Goal: Information Seeking & Learning: Learn about a topic

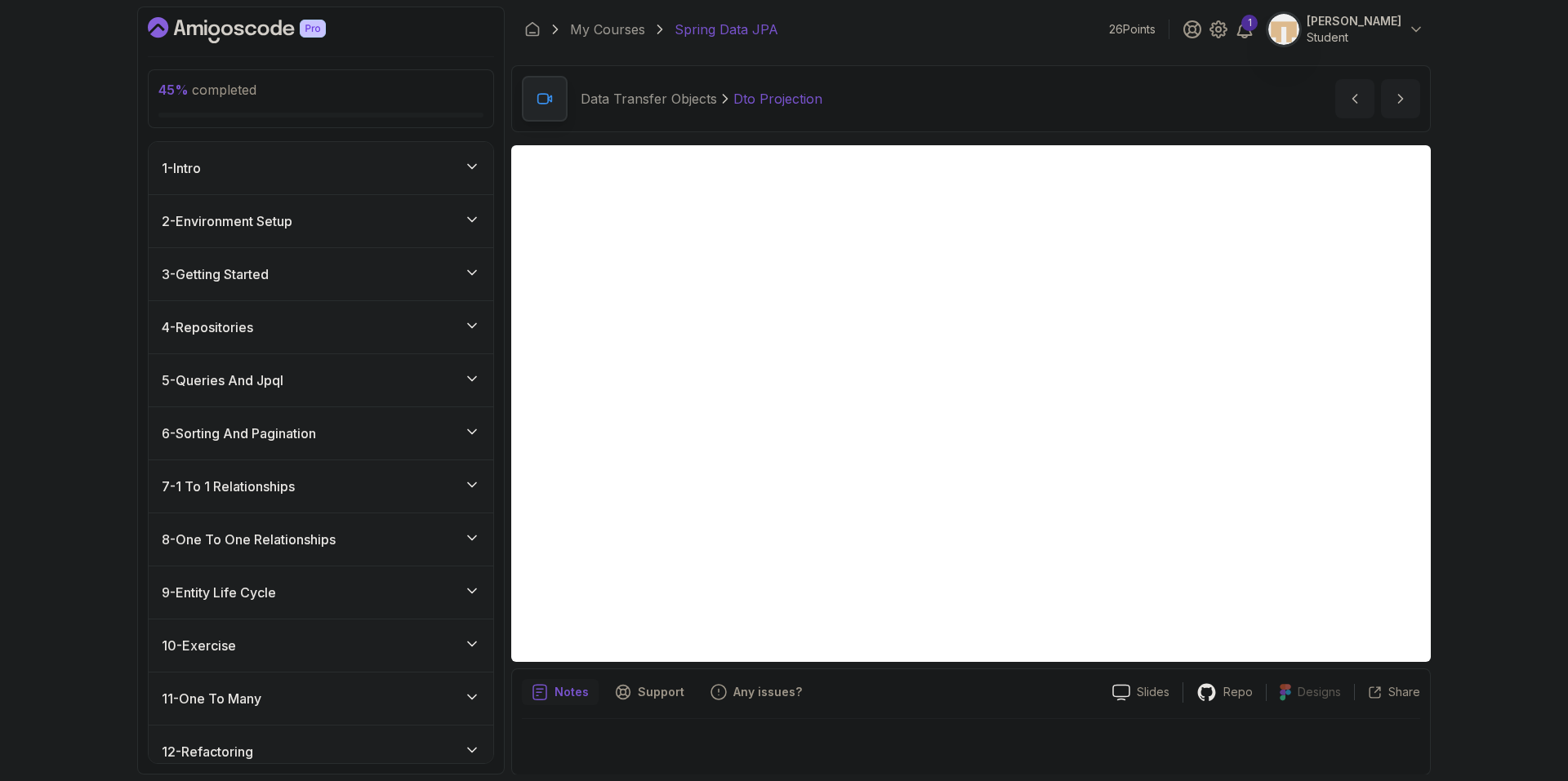
scroll to position [767, 0]
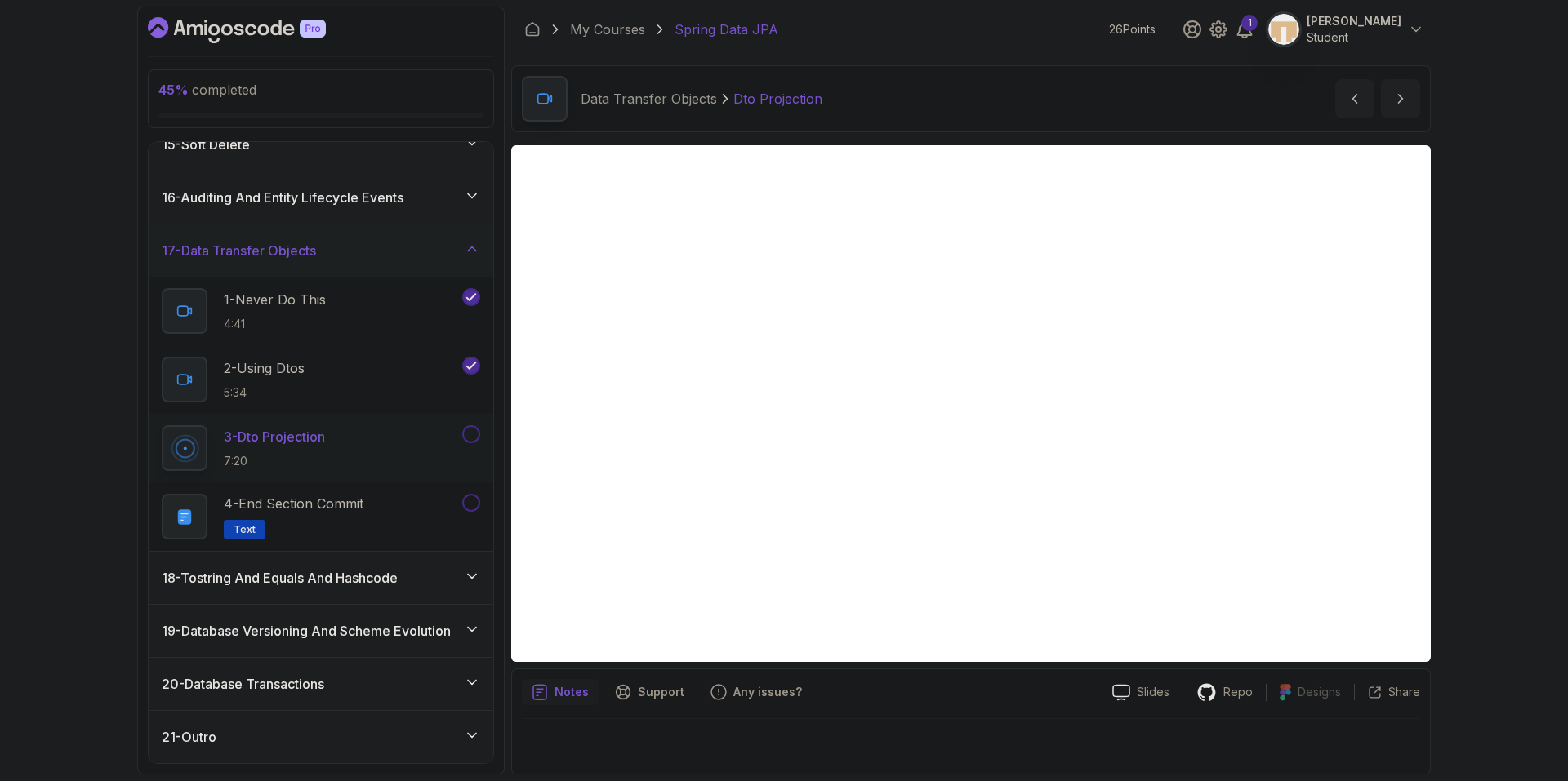
click at [1022, 721] on div at bounding box center [970, 743] width 898 height 46
click at [1395, 97] on icon "next content" at bounding box center [1400, 98] width 16 height 16
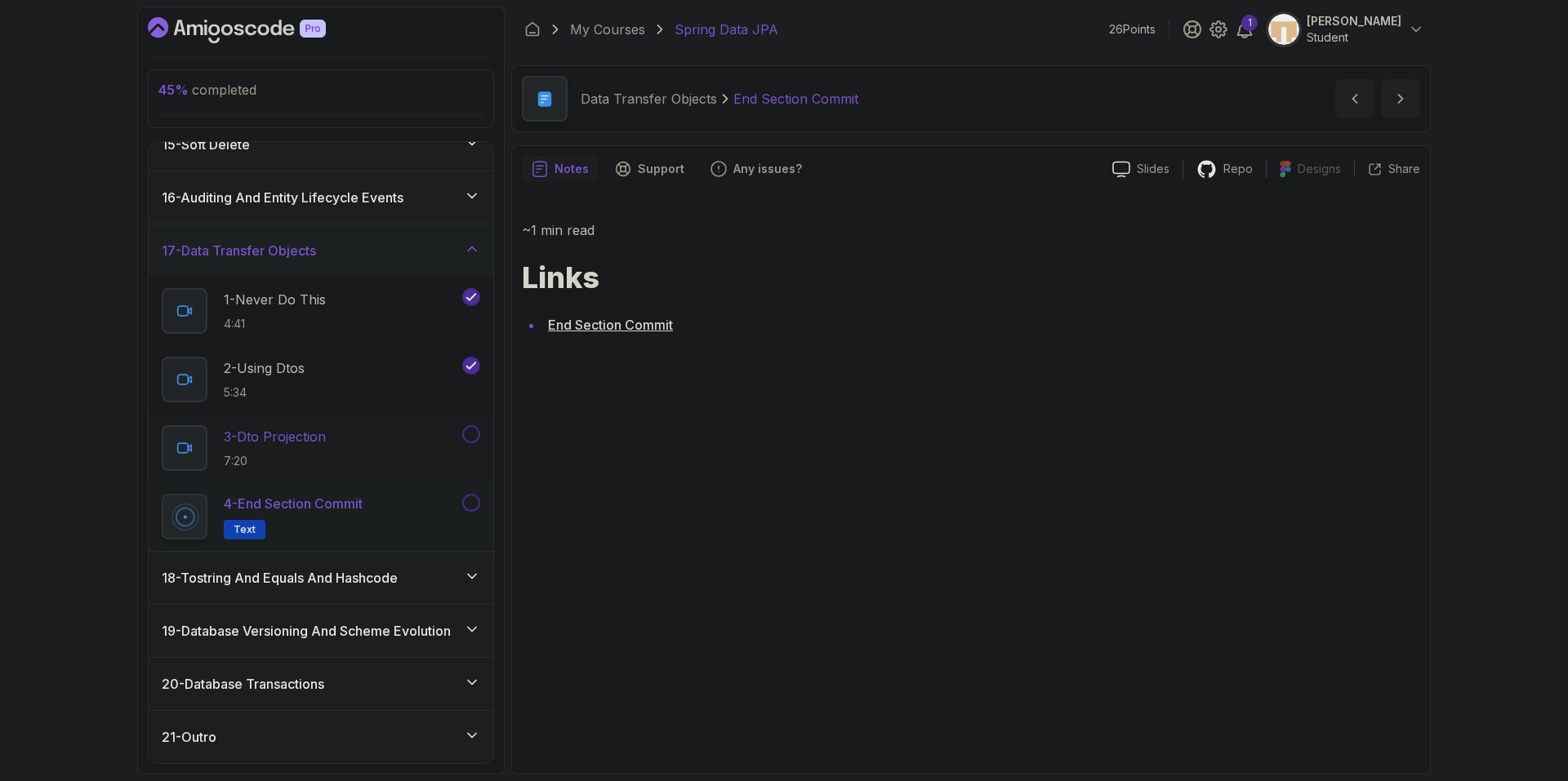
click at [472, 433] on button at bounding box center [471, 434] width 18 height 18
click at [472, 503] on button at bounding box center [471, 502] width 18 height 18
click at [1394, 102] on icon "next content" at bounding box center [1400, 98] width 16 height 16
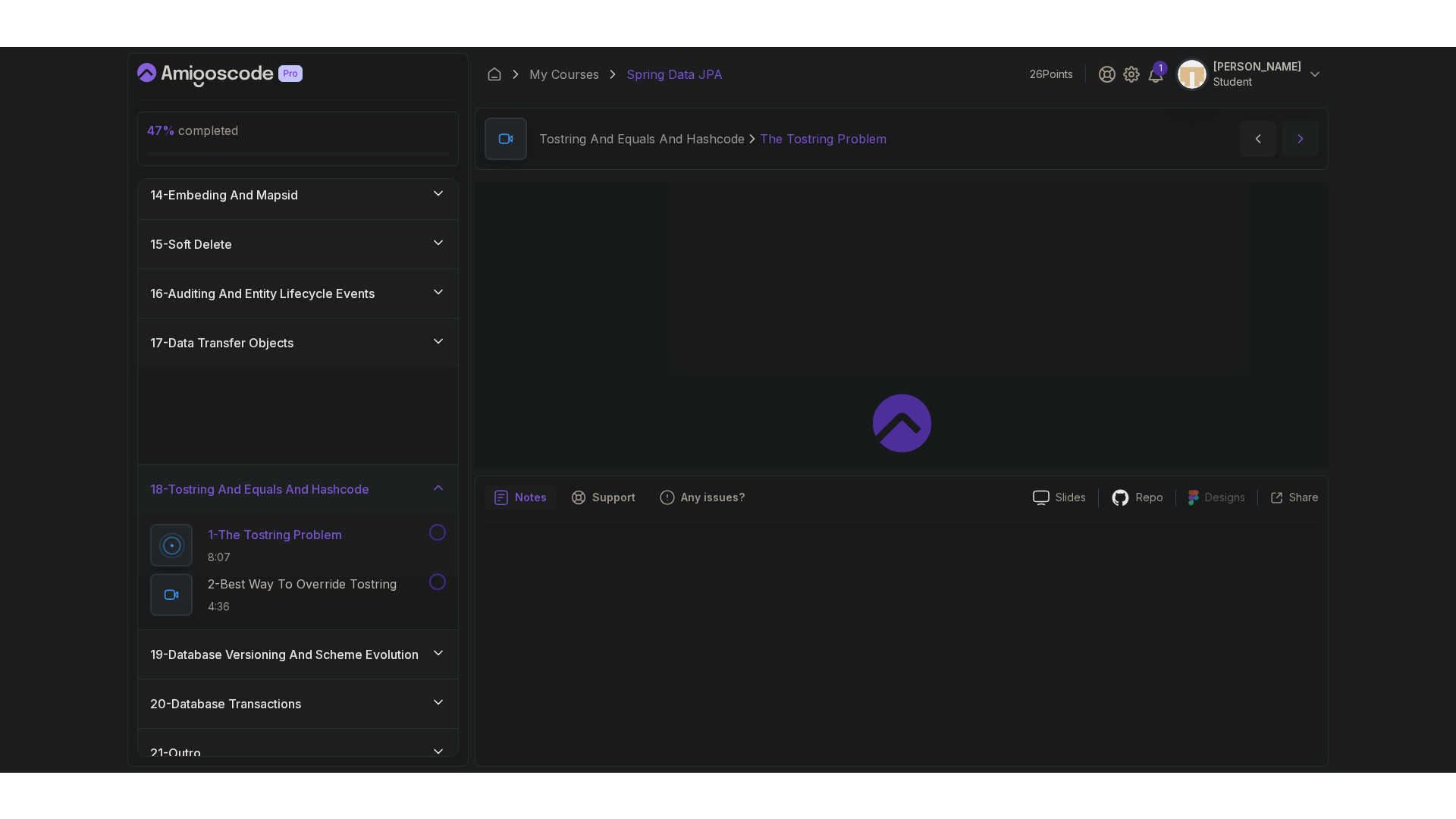
scroll to position [649, 0]
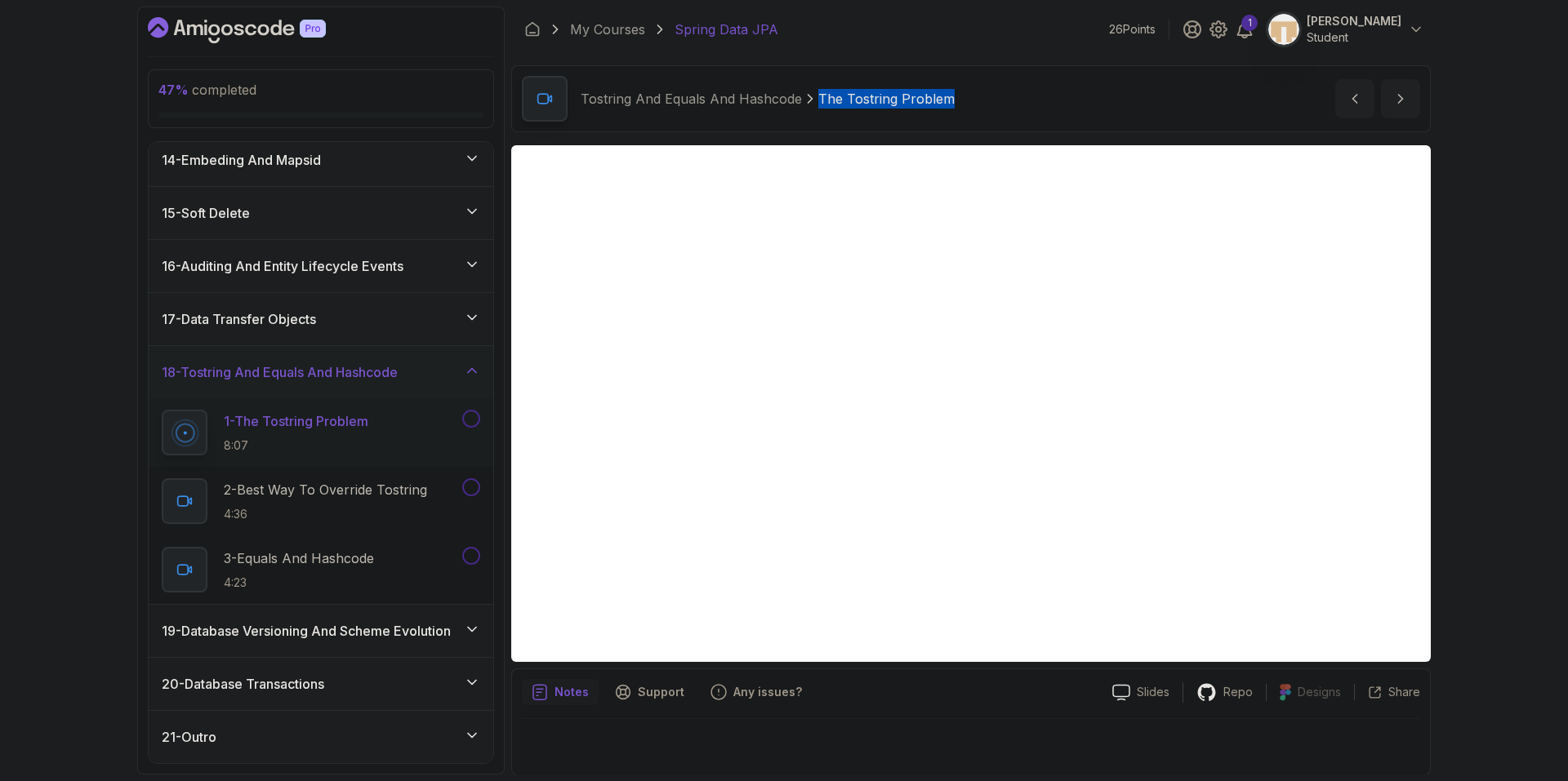
drag, startPoint x: 938, startPoint y: 101, endPoint x: 819, endPoint y: 101, distance: 119.0
click at [819, 101] on div "Tostring And Equals And Hashcode The Tostring Problem The Tostring Problem by n…" at bounding box center [970, 99] width 919 height 67
copy p "The Tostring Problem"
click at [839, 100] on p "The Tostring Problem" at bounding box center [886, 98] width 136 height 20
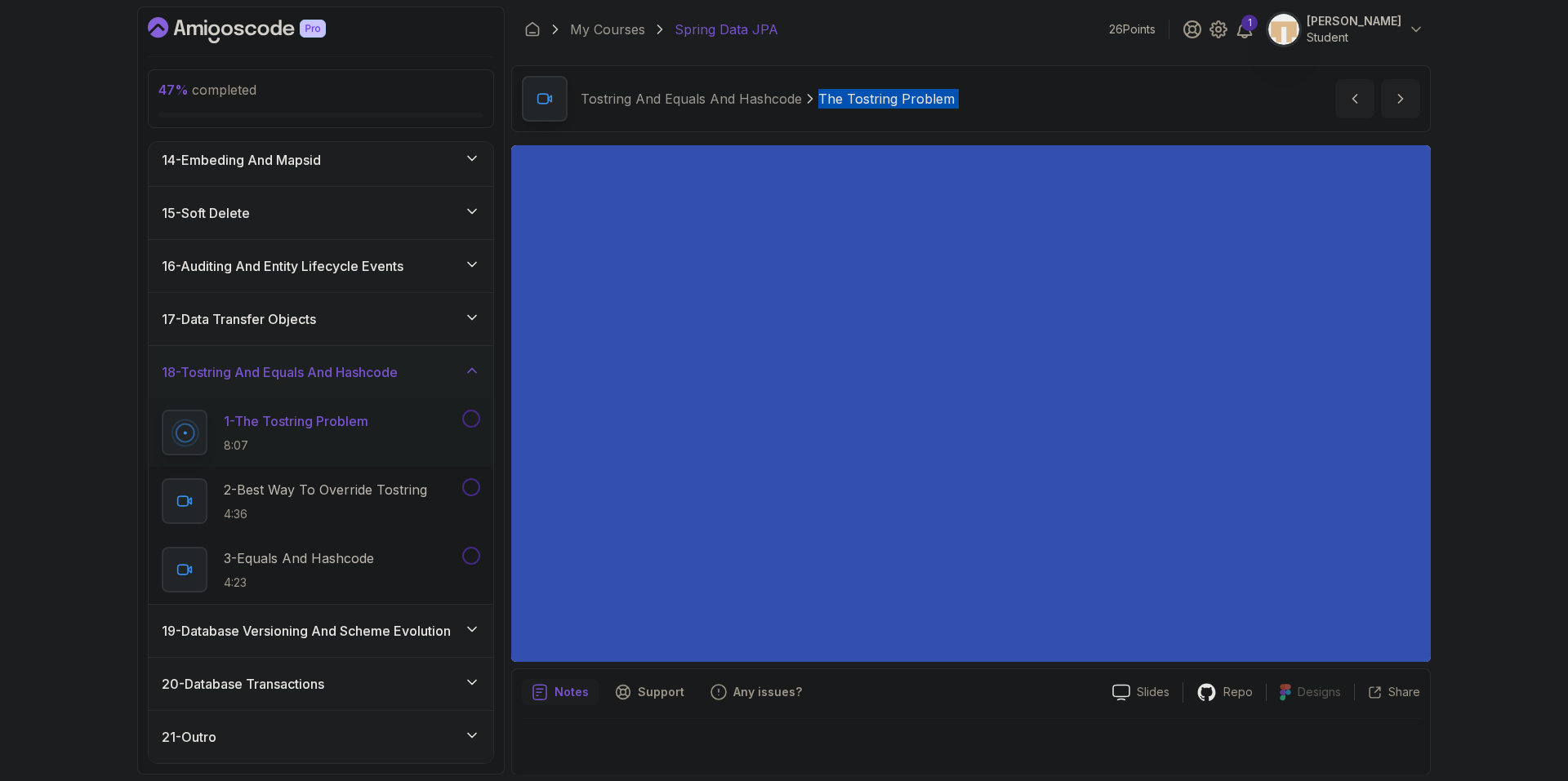
click at [839, 100] on p "The Tostring Problem" at bounding box center [886, 98] width 136 height 20
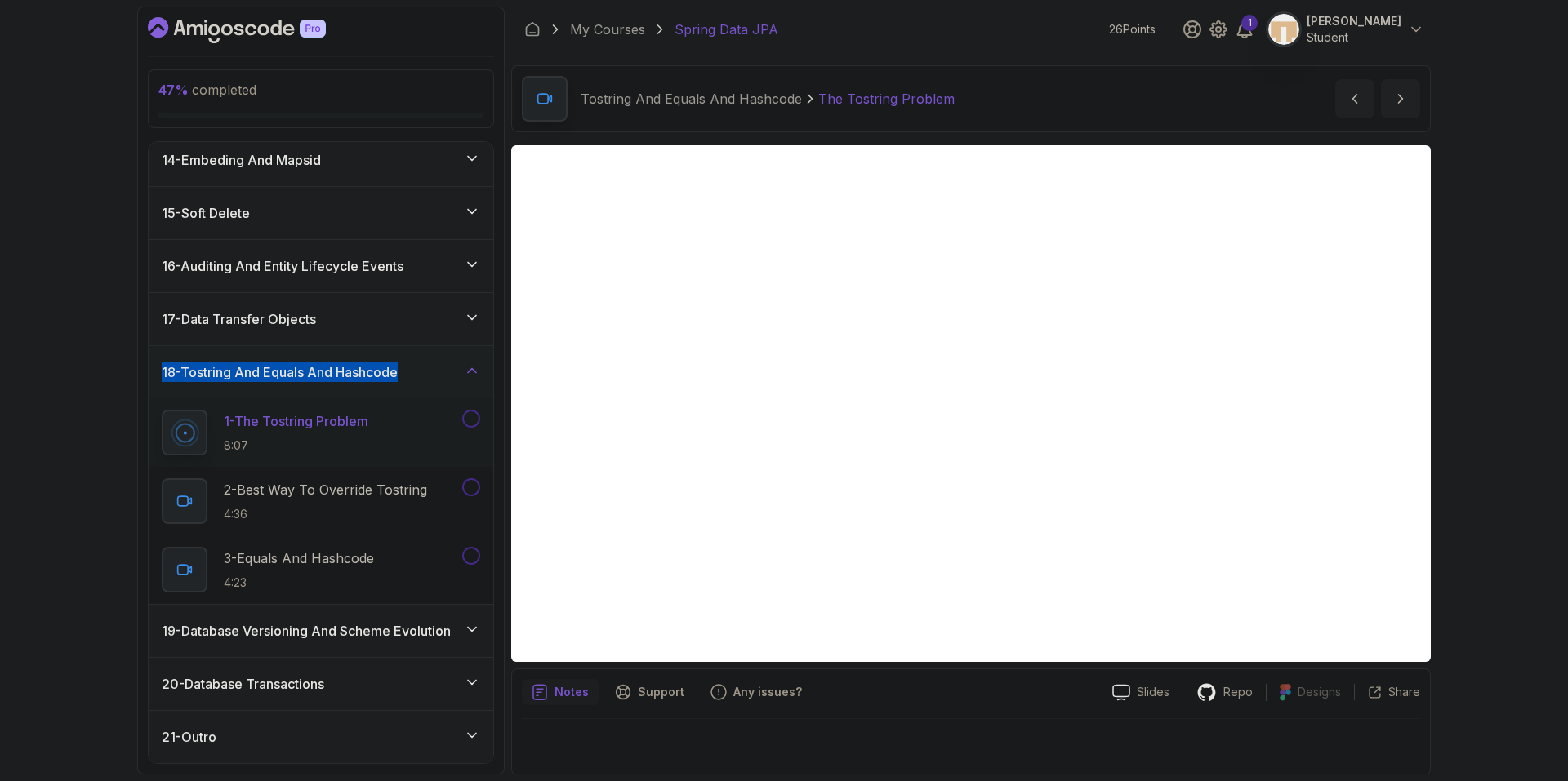
drag, startPoint x: 72, startPoint y: 373, endPoint x: 417, endPoint y: 372, distance: 345.0
click at [417, 372] on div "47 % completed 1 - Intro 2 - Environment Setup 3 - Getting Started 4 - Reposito…" at bounding box center [784, 390] width 1568 height 781
copy h3 "18 - Tostring And Equals And Hashcode"
click at [473, 416] on button at bounding box center [471, 419] width 18 height 18
click at [391, 491] on p "2 - Best Way To Override Tostring" at bounding box center [325, 489] width 203 height 20
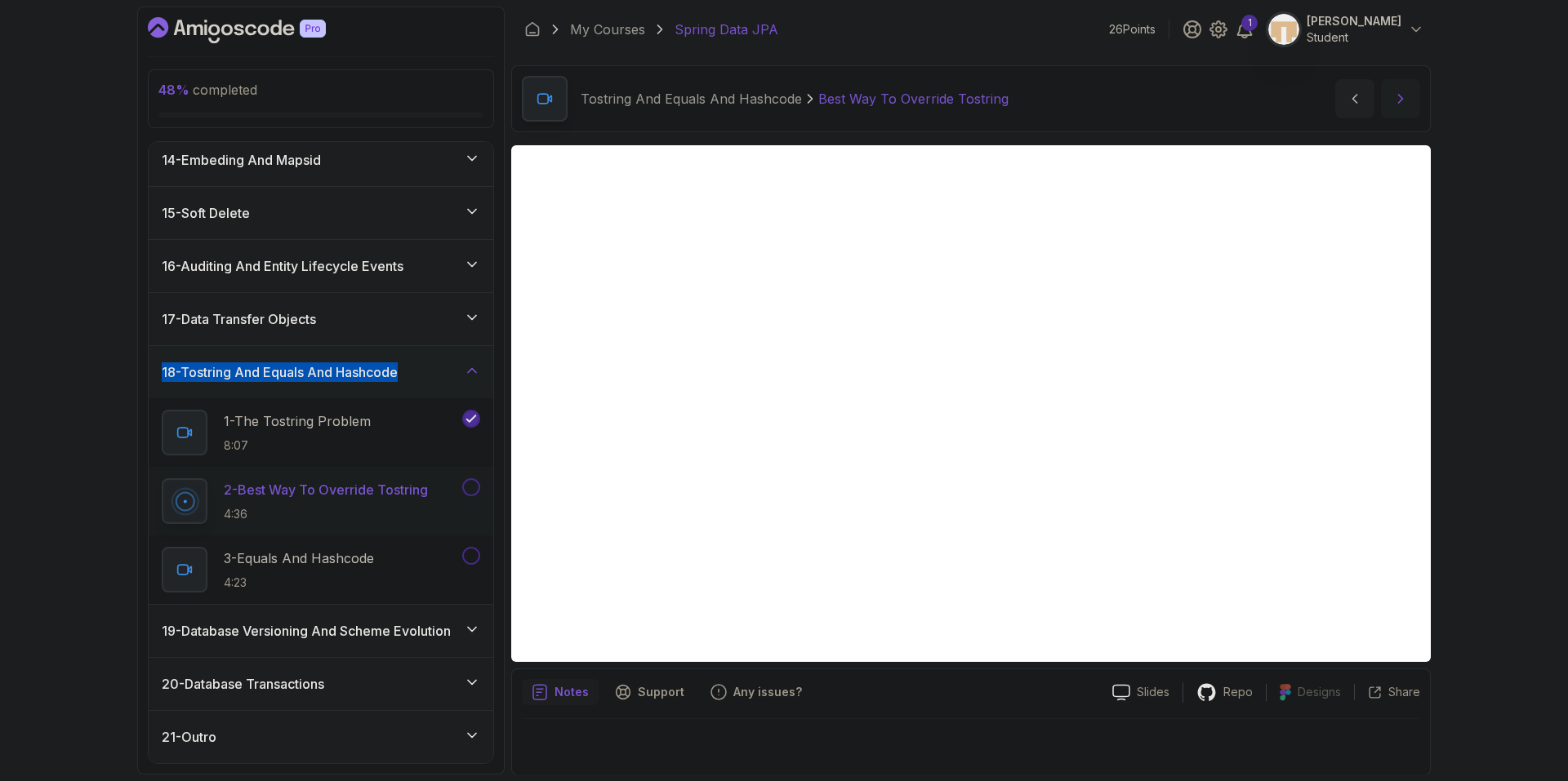
click at [1400, 95] on icon "next content" at bounding box center [1400, 98] width 16 height 16
click at [472, 489] on button at bounding box center [471, 487] width 18 height 18
click at [470, 559] on button at bounding box center [471, 556] width 18 height 18
click at [1392, 93] on icon "next content" at bounding box center [1400, 98] width 16 height 16
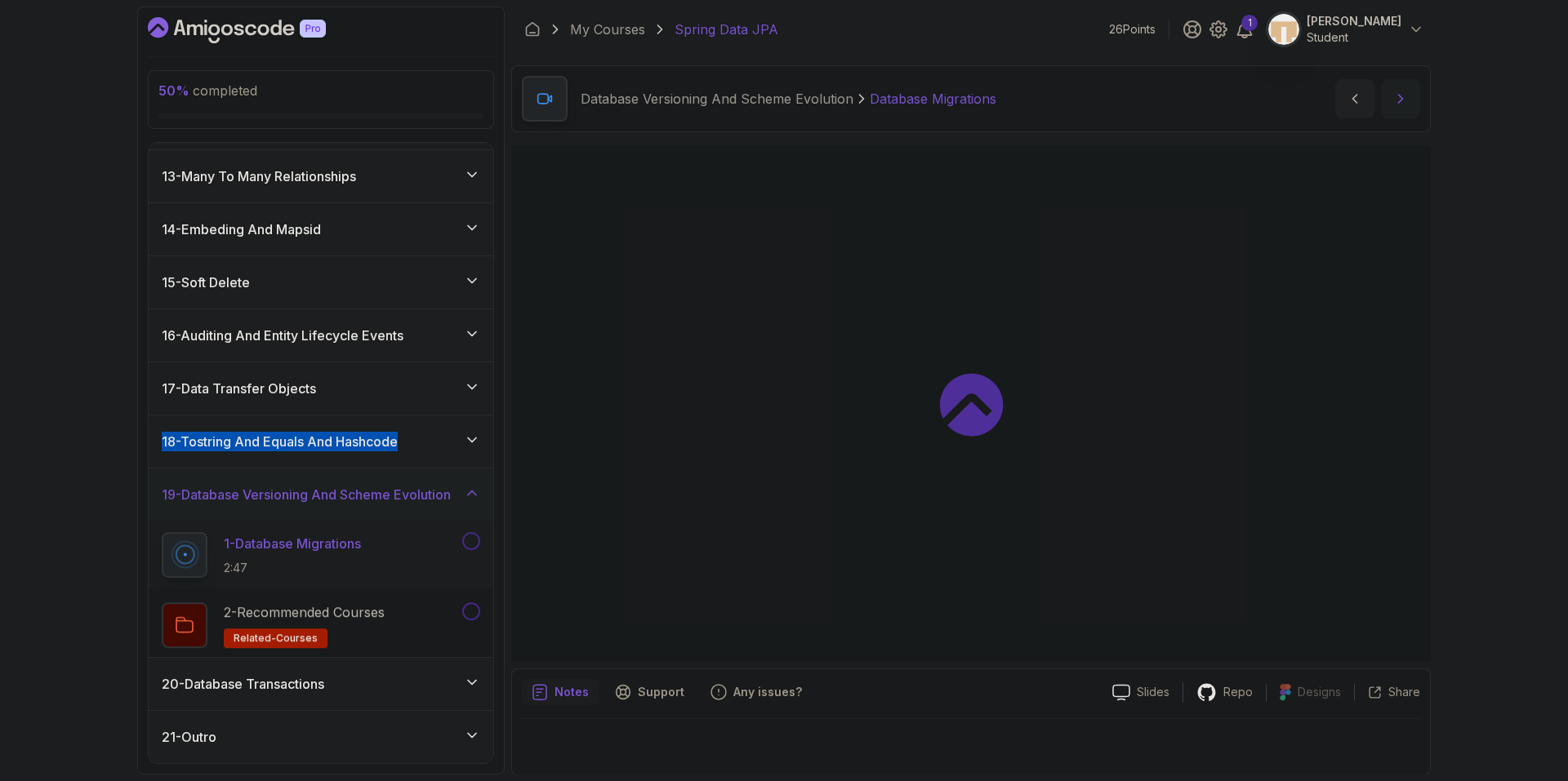
scroll to position [629, 0]
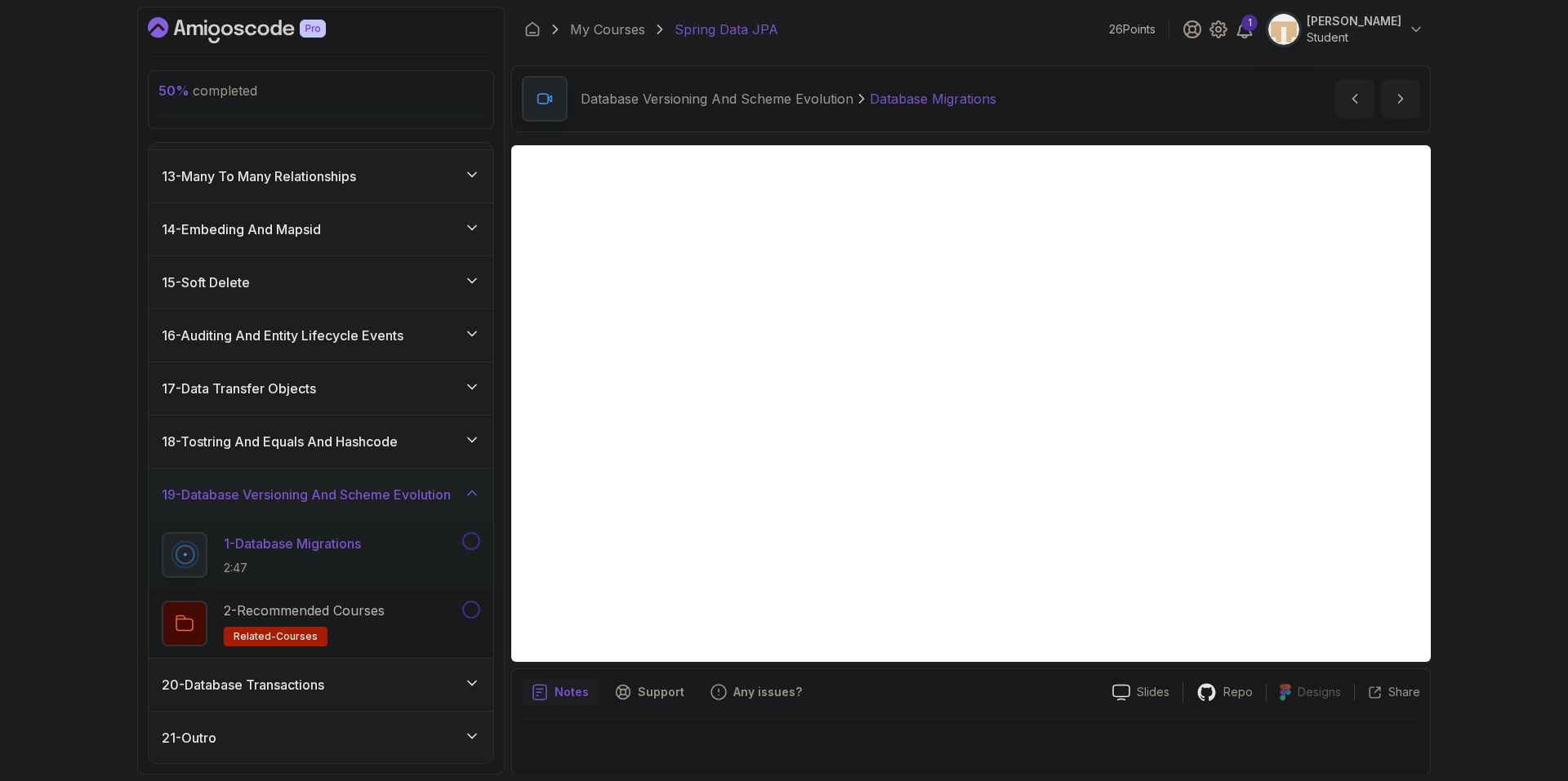
click at [882, 713] on div "Notes Support Any issues? Slides Repo Designs Design not available Share" at bounding box center [970, 721] width 919 height 107
drag, startPoint x: 204, startPoint y: 499, endPoint x: 460, endPoint y: 502, distance: 256.0
click at [460, 502] on div "50 % completed 1 - Intro 2 - Environment Setup 3 - Getting Started 4 - Reposito…" at bounding box center [784, 390] width 1568 height 781
copy h3 "19 - Database Versioning And Scheme Evolution"
drag, startPoint x: 900, startPoint y: 697, endPoint x: 888, endPoint y: 661, distance: 37.9
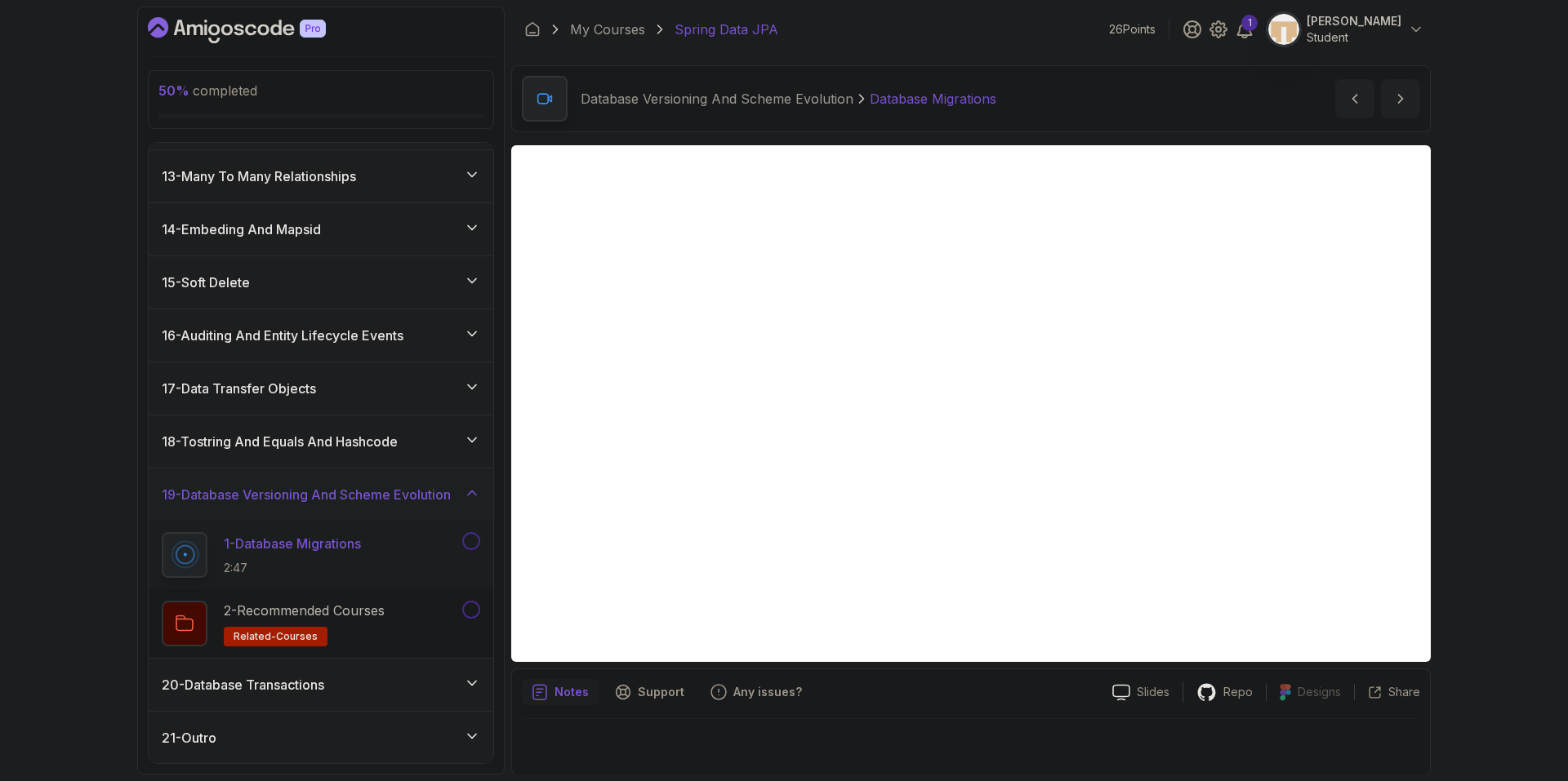
click at [900, 697] on div "Notes Support Any issues?" at bounding box center [810, 692] width 577 height 26
click at [447, 444] on div "18 - Tostring And Equals And Hashcode" at bounding box center [321, 442] width 318 height 20
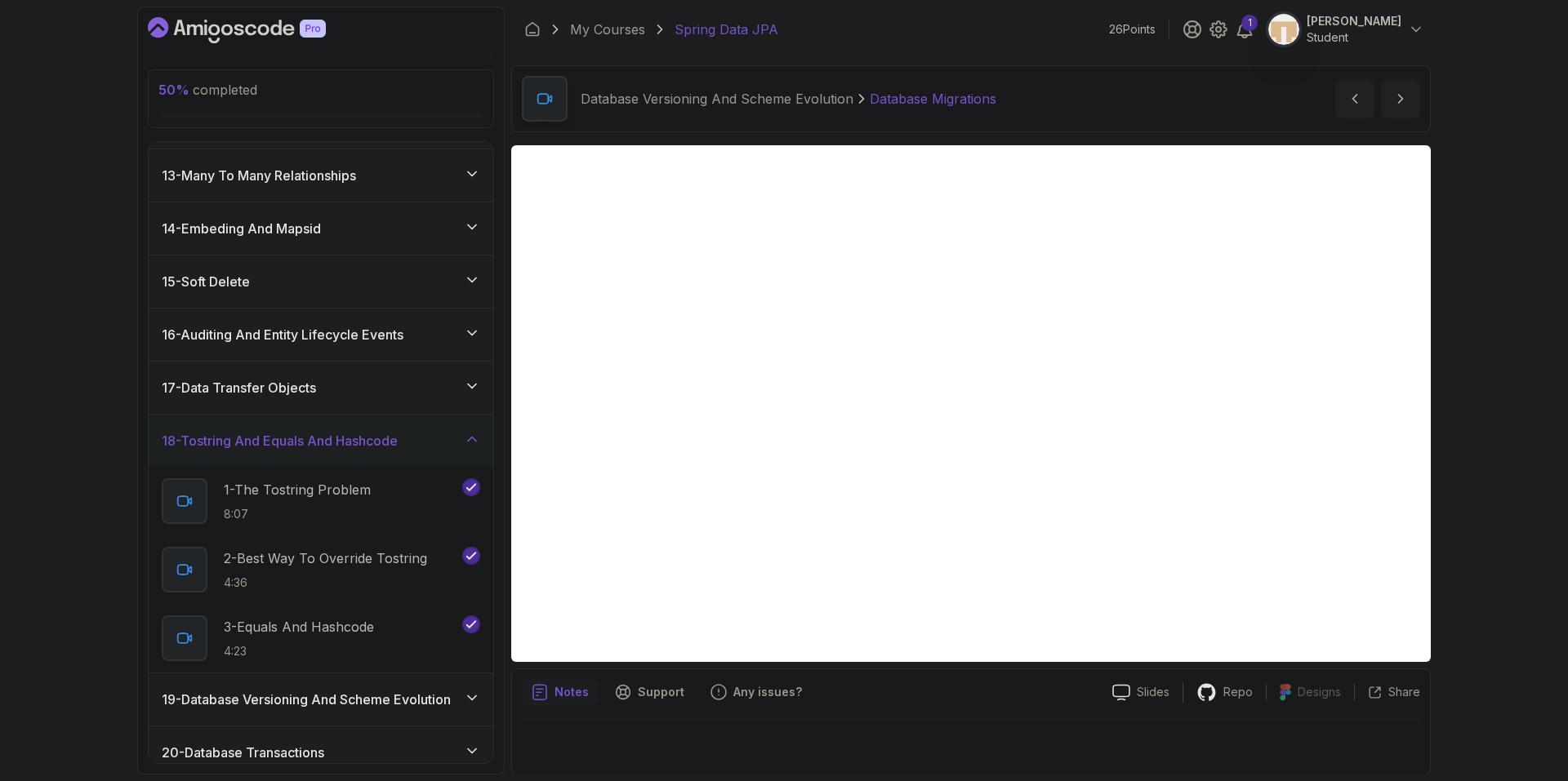
click at [447, 444] on div "18 - Tostring And Equals And Hashcode" at bounding box center [321, 441] width 318 height 20
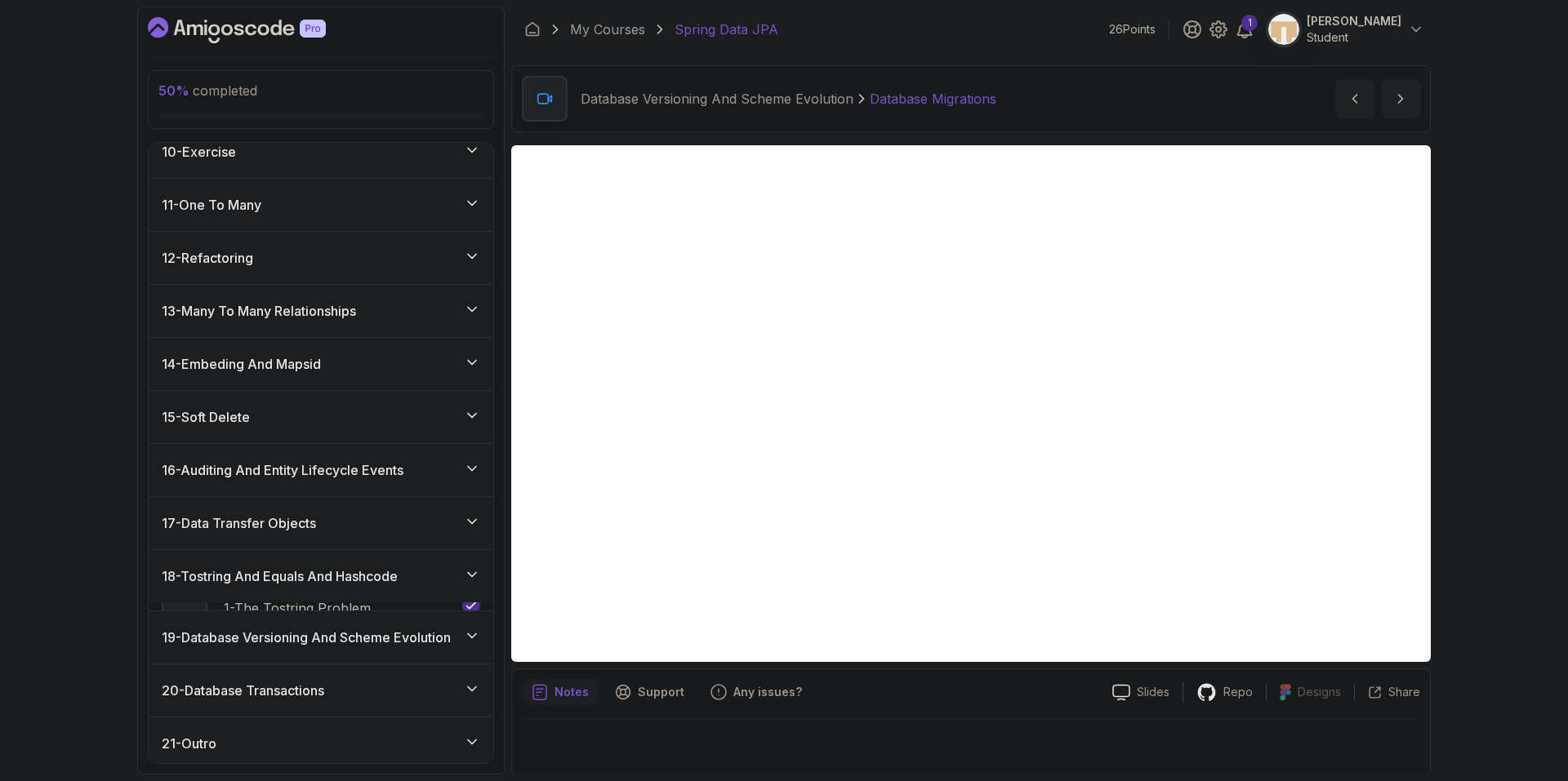
scroll to position [493, 0]
click at [437, 516] on div "17 - Data Transfer Objects" at bounding box center [321, 524] width 318 height 20
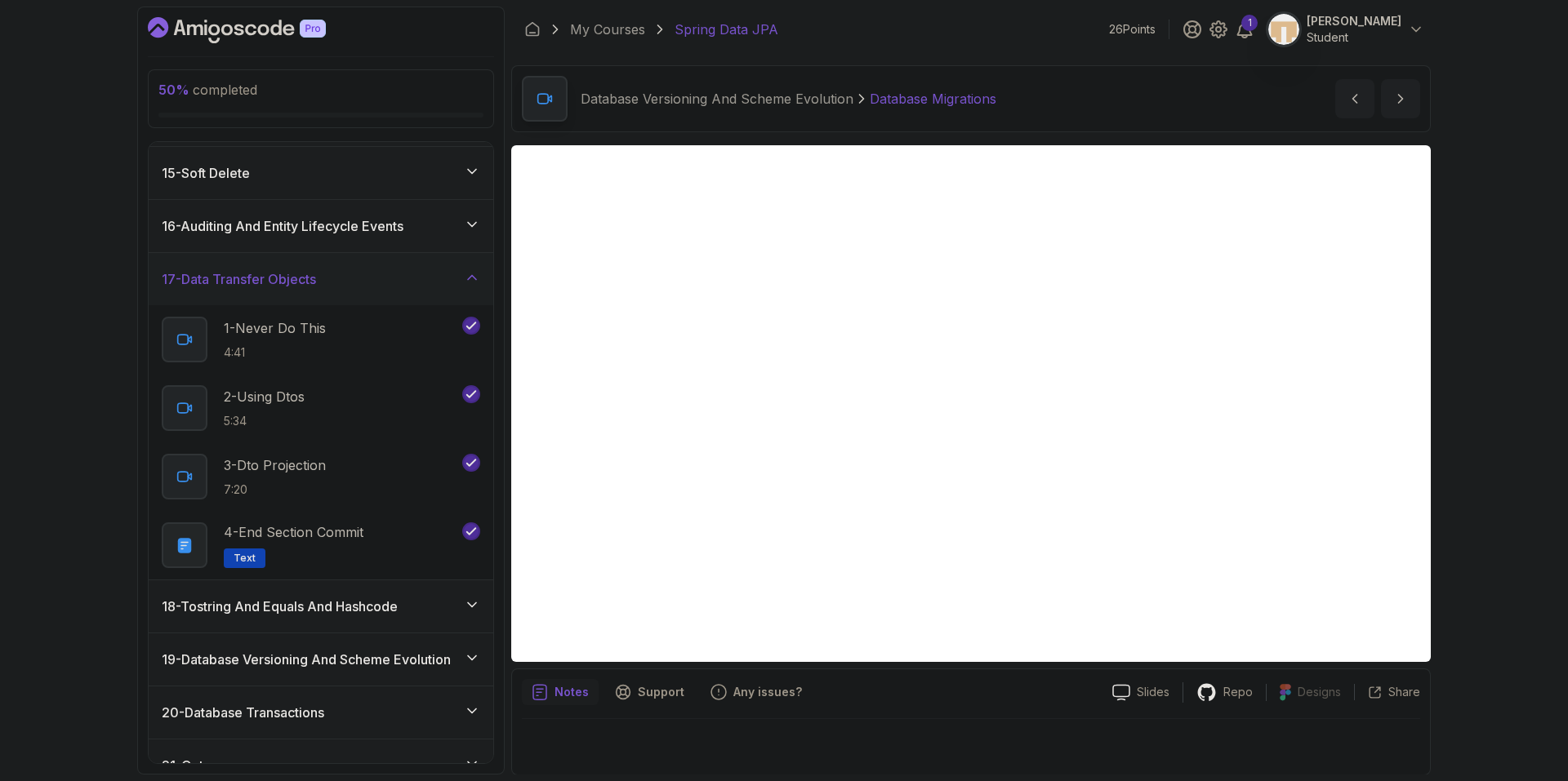
click at [434, 602] on div "18 - Tostring And Equals And Hashcode" at bounding box center [321, 606] width 318 height 20
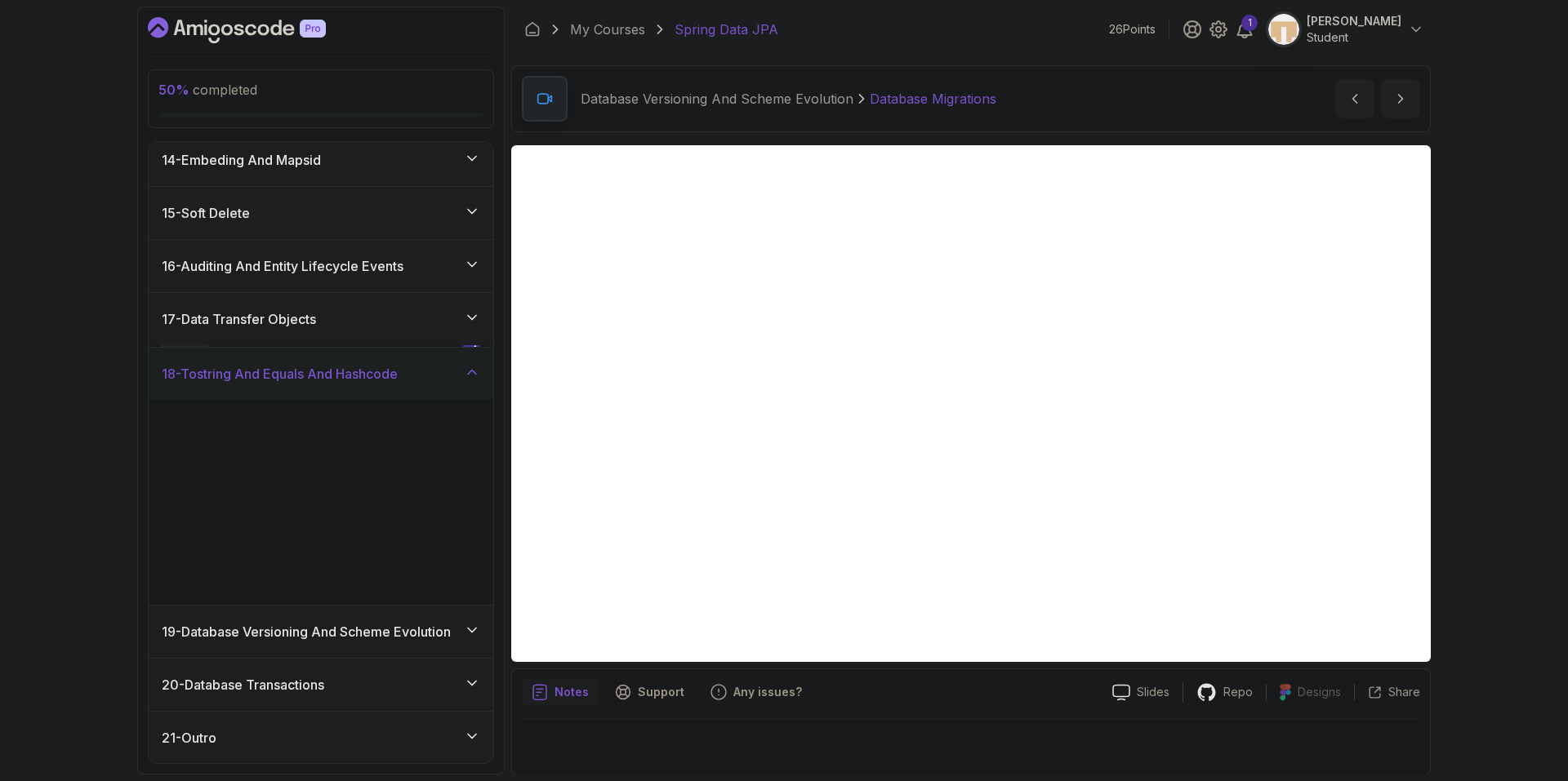
scroll to position [698, 0]
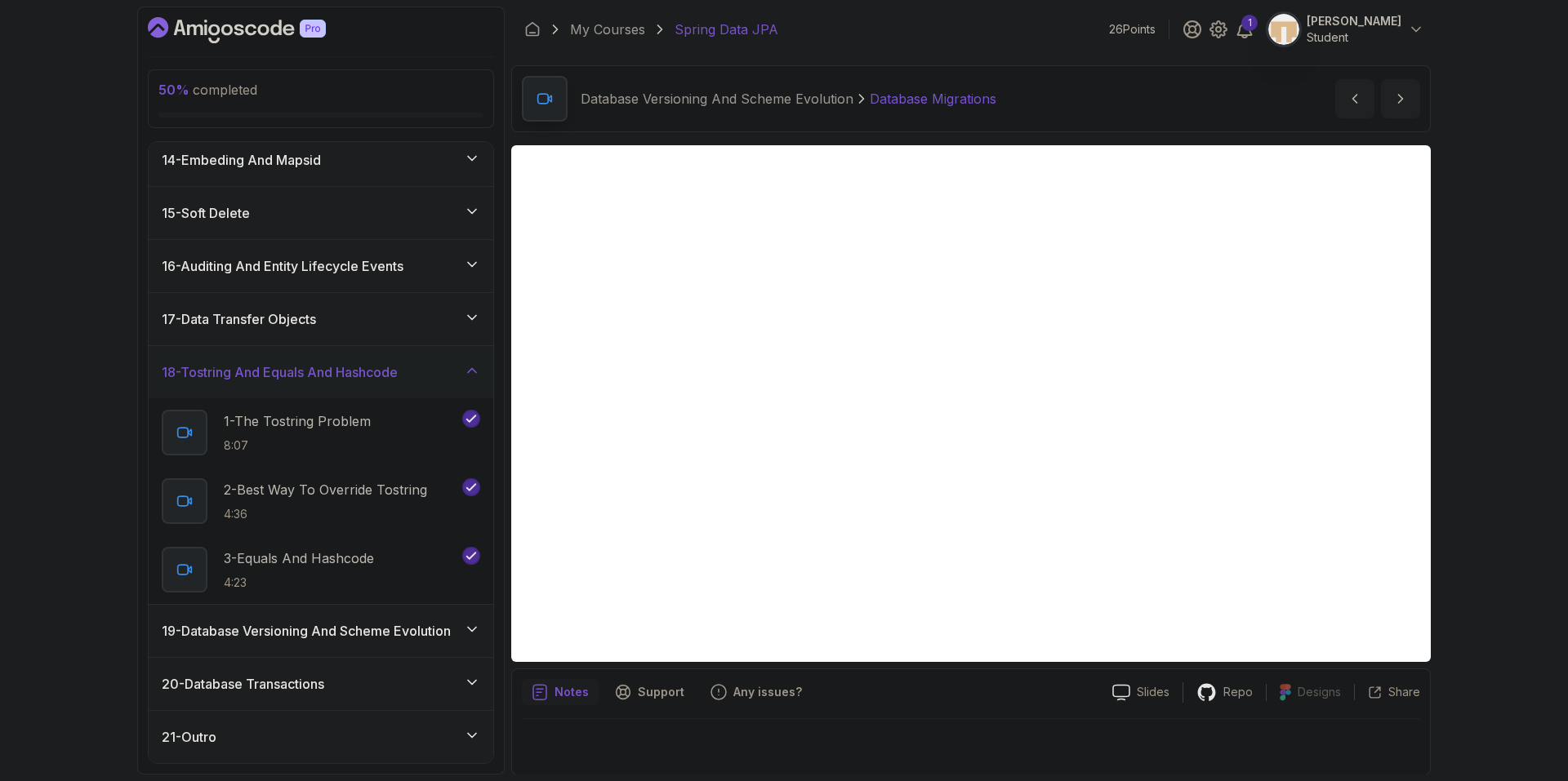
click at [413, 628] on h3 "19 - Database Versioning And Scheme Evolution" at bounding box center [306, 631] width 289 height 20
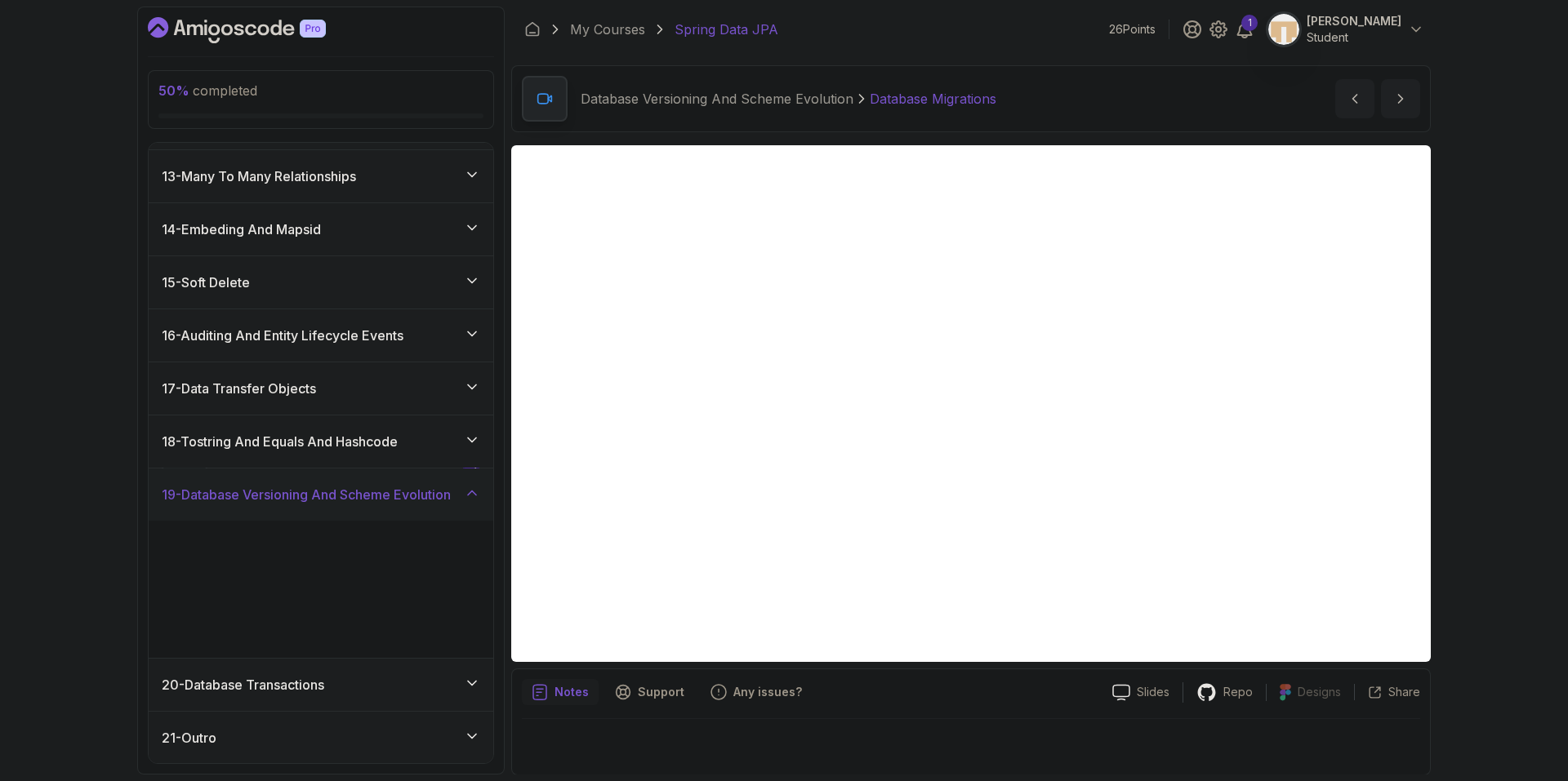
scroll to position [629, 0]
click at [472, 541] on button at bounding box center [471, 541] width 18 height 18
click at [344, 692] on div "20 - Database Transactions" at bounding box center [321, 685] width 318 height 20
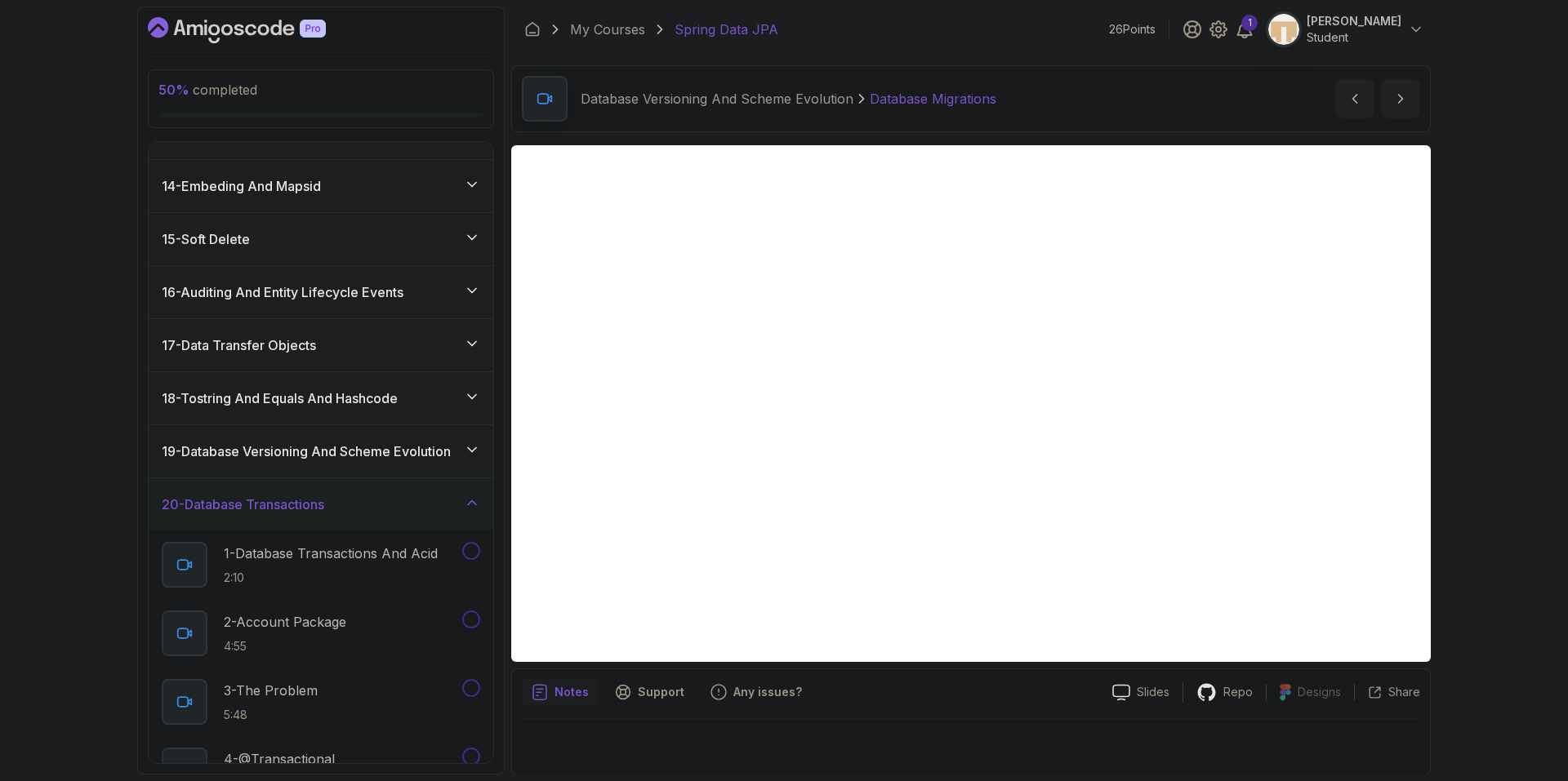
click at [402, 504] on div "20 - Database Transactions" at bounding box center [321, 504] width 318 height 20
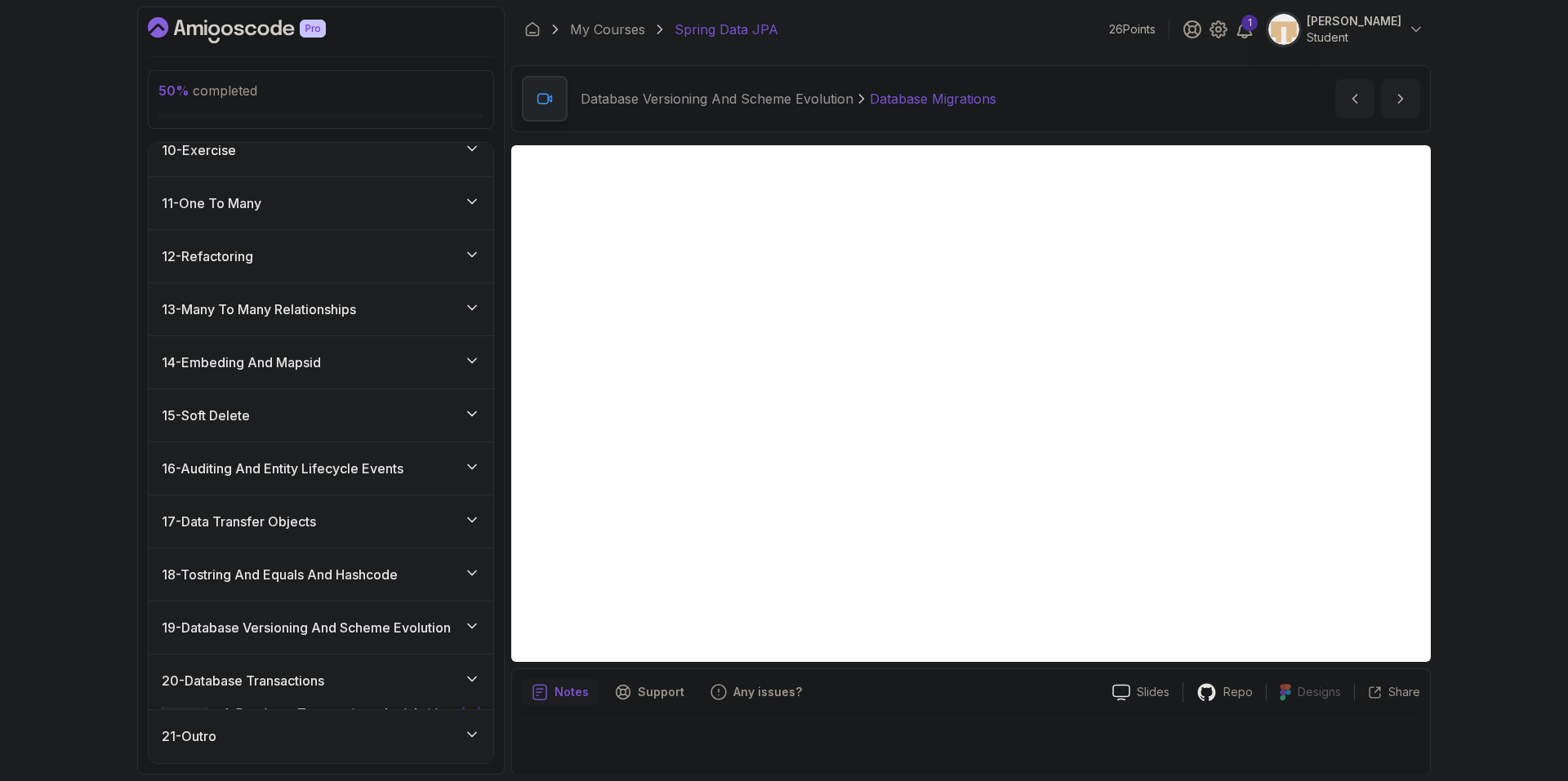
scroll to position [493, 0]
click at [303, 587] on div "18 - Tostring And Equals And Hashcode" at bounding box center [321, 577] width 344 height 52
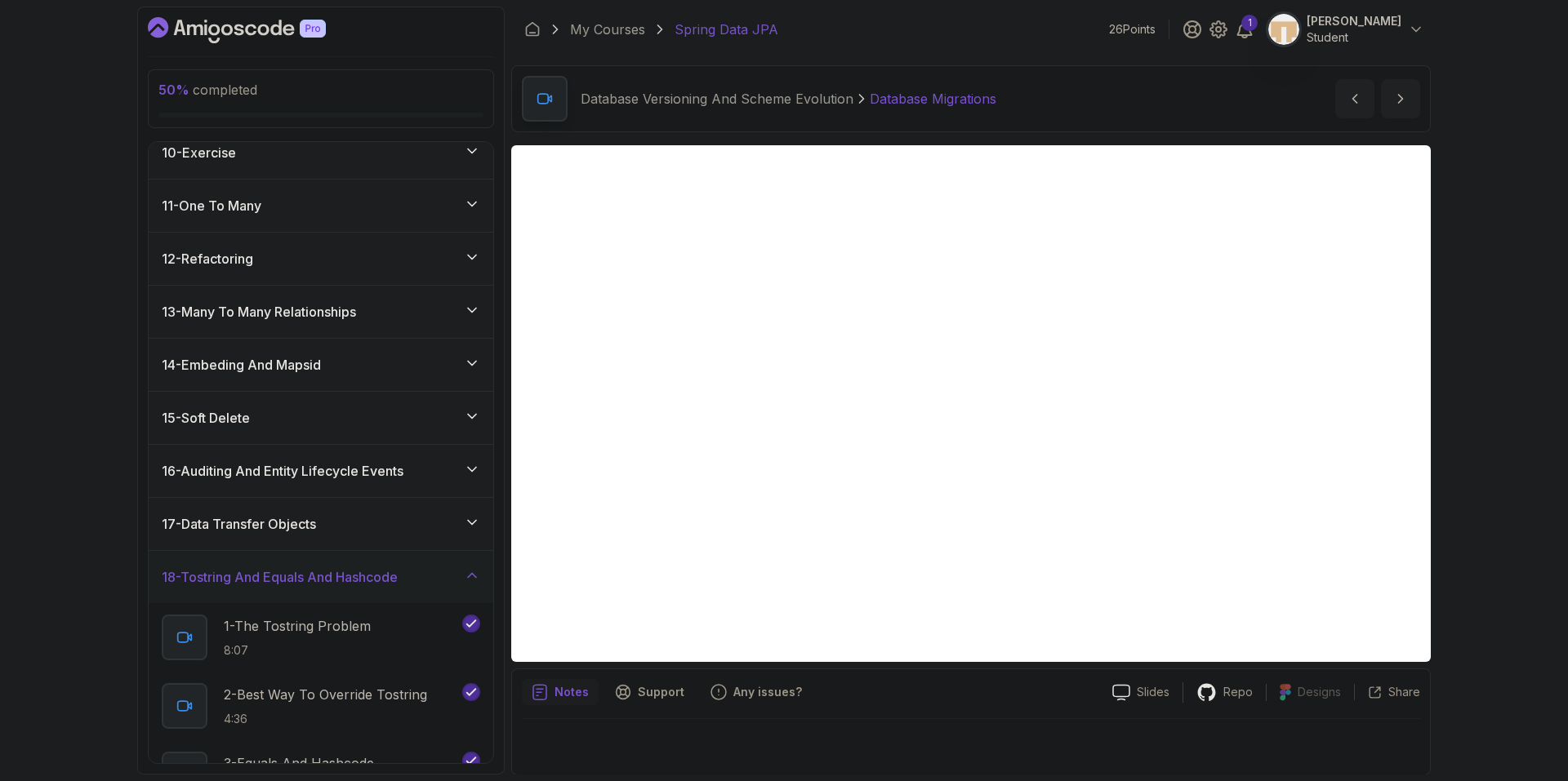
click at [341, 586] on h3 "18 - Tostring And Equals And Hashcode" at bounding box center [280, 577] width 236 height 20
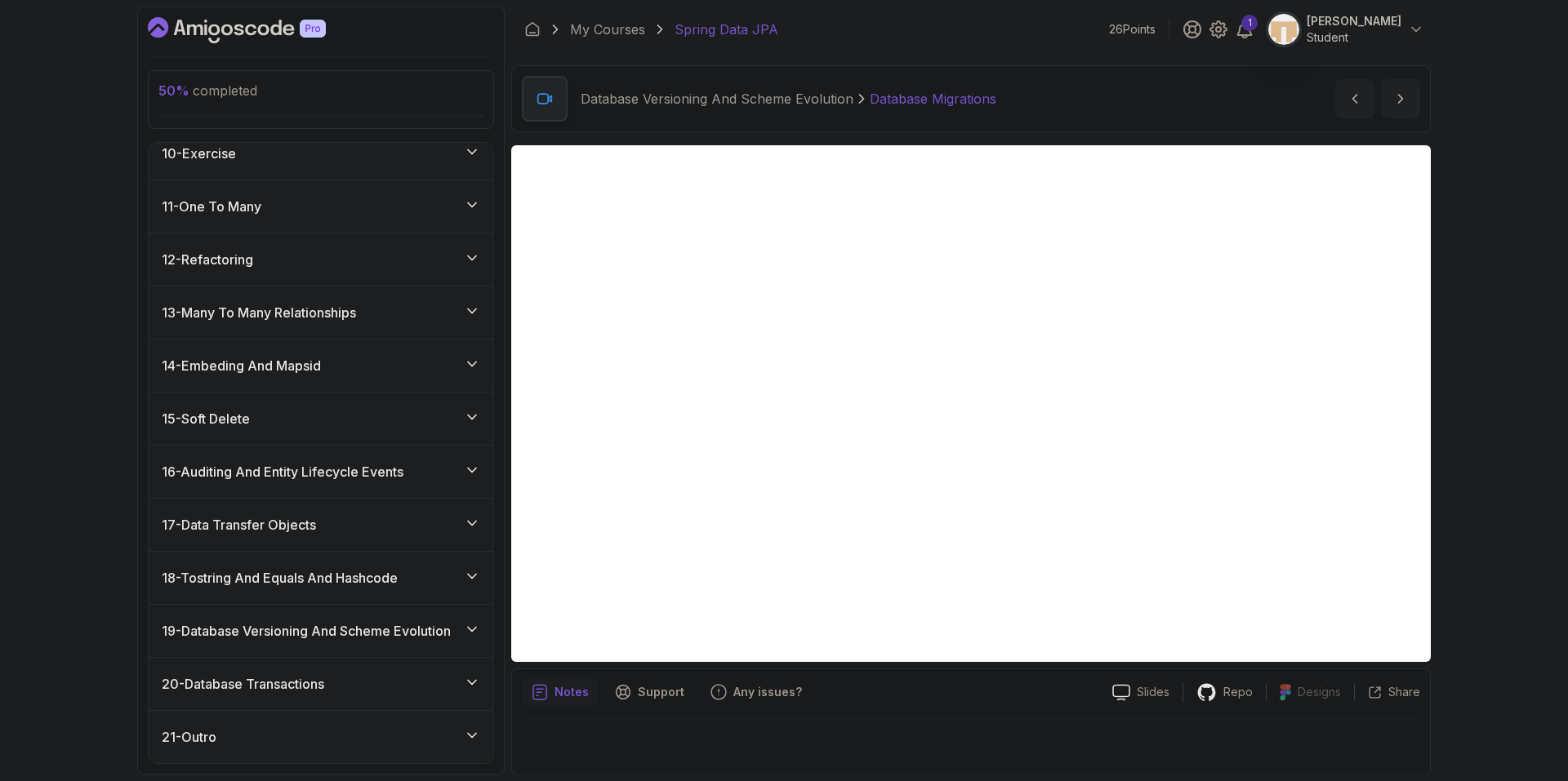
click at [348, 625] on h3 "19 - Database Versioning And Scheme Evolution" at bounding box center [306, 631] width 289 height 20
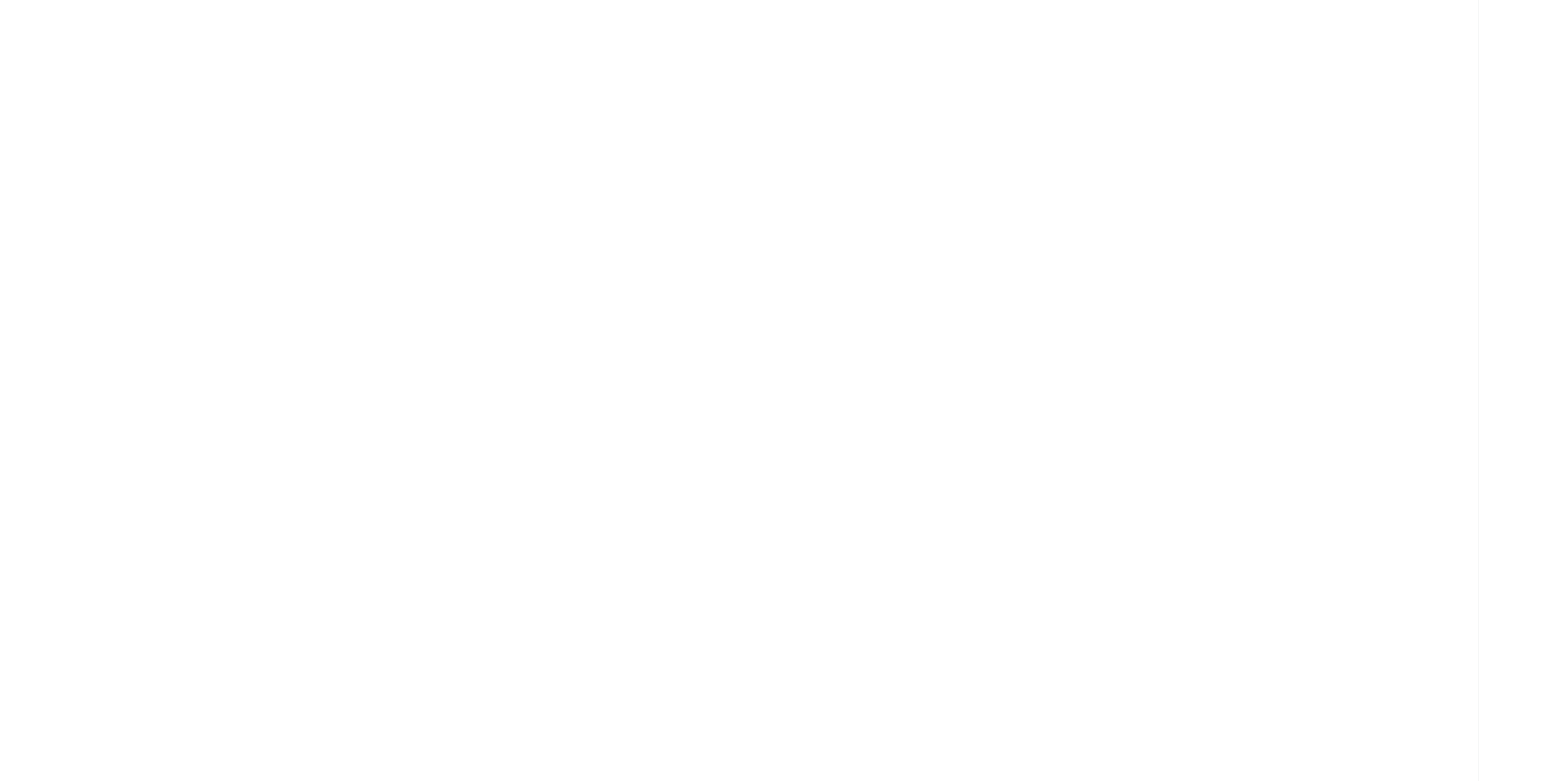
scroll to position [629, 0]
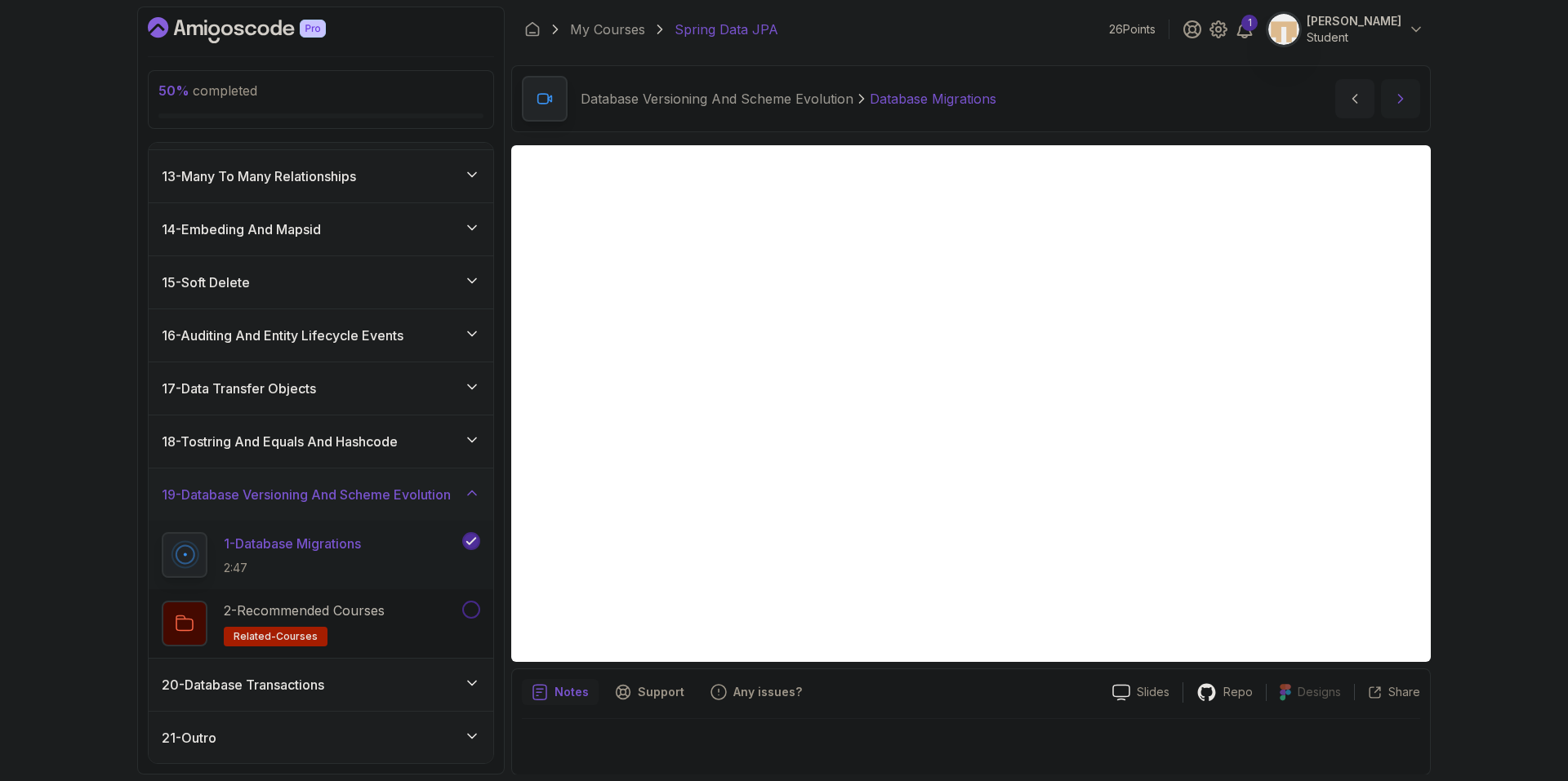
click at [1403, 95] on icon "next content" at bounding box center [1400, 98] width 16 height 16
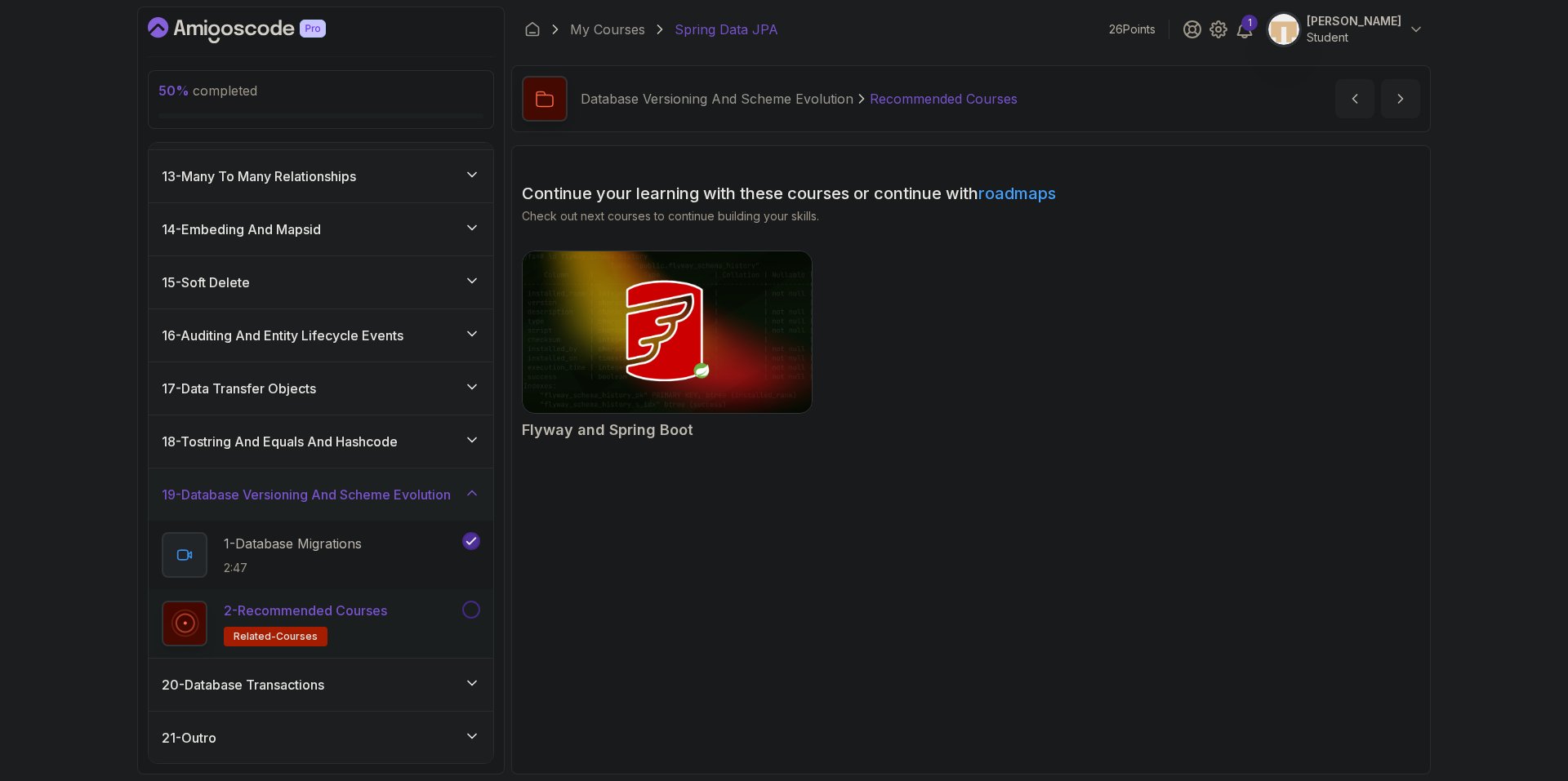
click at [472, 610] on button at bounding box center [471, 610] width 18 height 18
click at [1403, 102] on icon "next content" at bounding box center [1400, 98] width 16 height 16
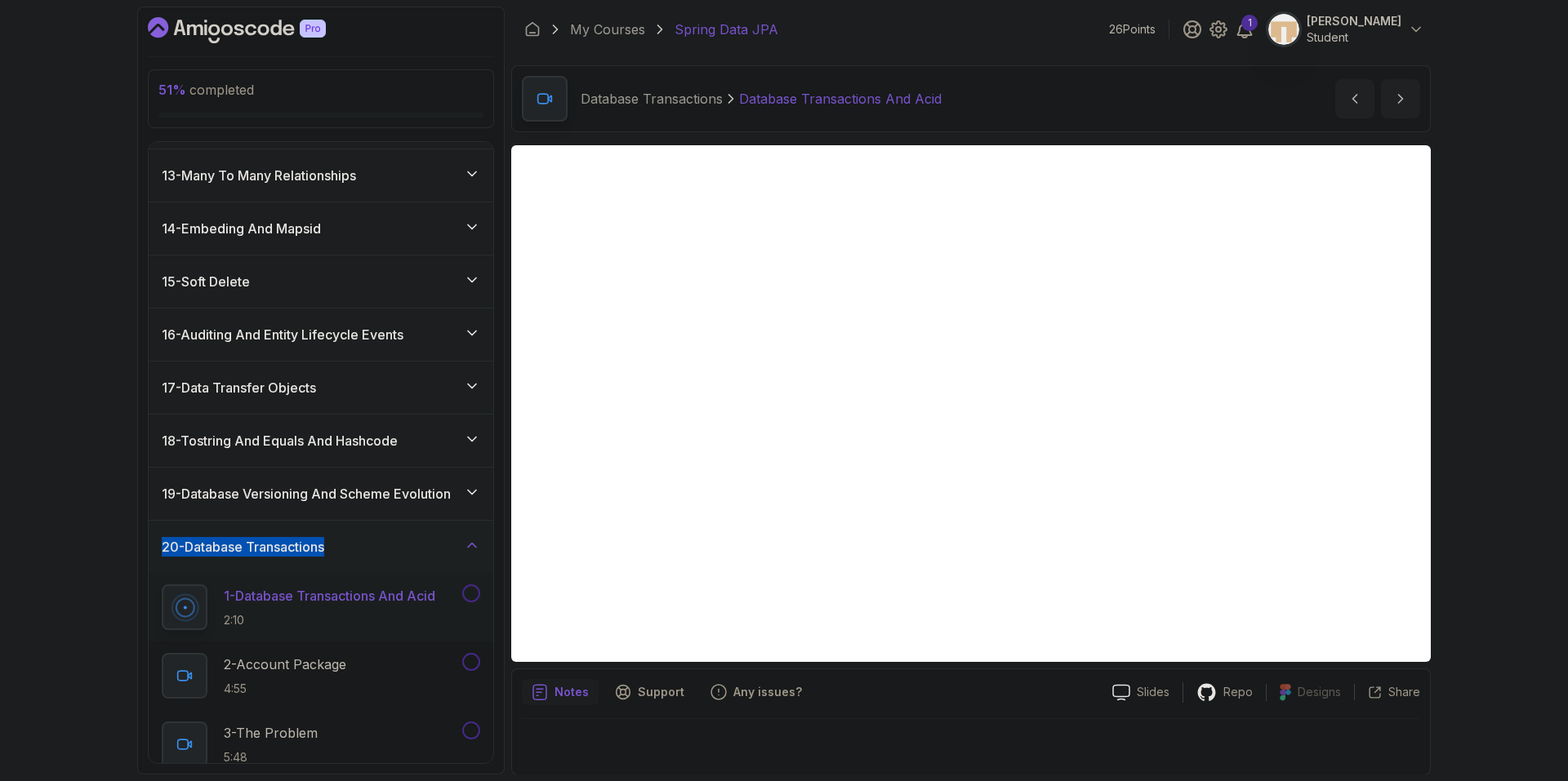
drag, startPoint x: 210, startPoint y: 548, endPoint x: 340, endPoint y: 548, distance: 130.0
click at [340, 548] on div "51 % completed 1 - Intro 2 - Environment Setup 3 - Getting Started 4 - Reposito…" at bounding box center [784, 390] width 1568 height 781
copy h3 "20 - Database Transactions"
click at [917, 718] on div "Notes Support Any issues? Slides Repo Designs Design not available Share" at bounding box center [970, 721] width 919 height 107
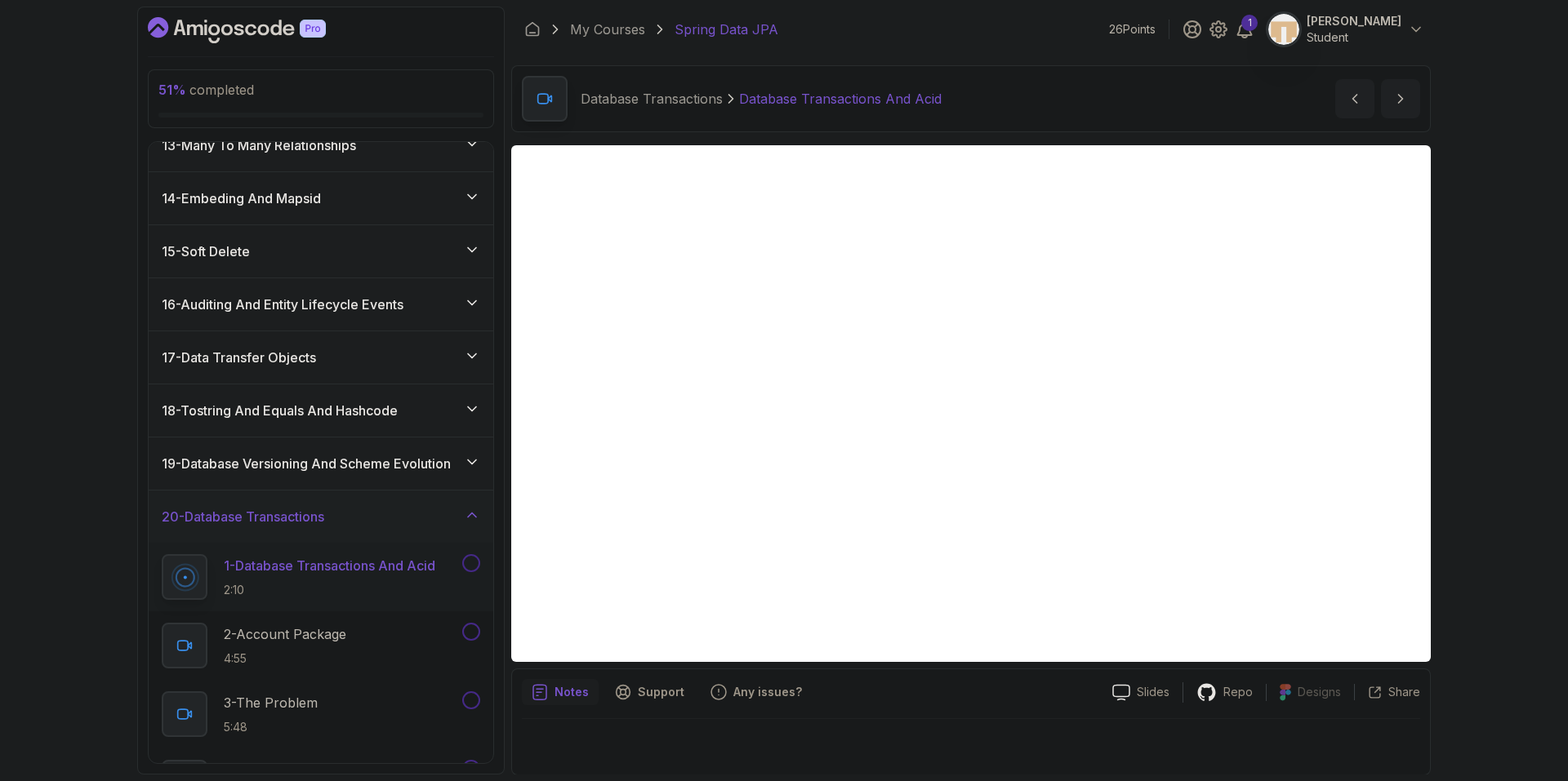
scroll to position [793, 0]
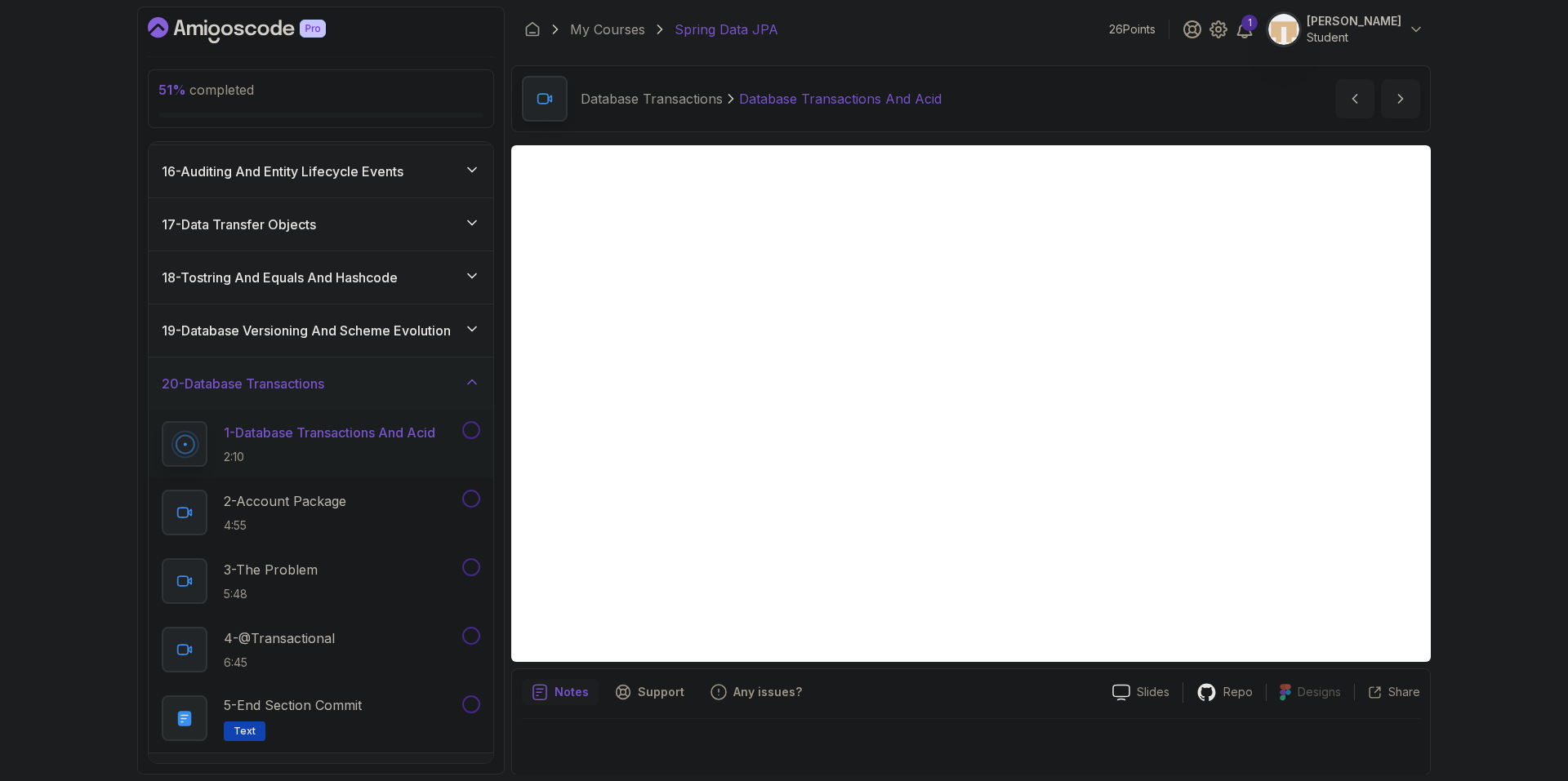
click at [472, 427] on button at bounding box center [471, 430] width 18 height 18
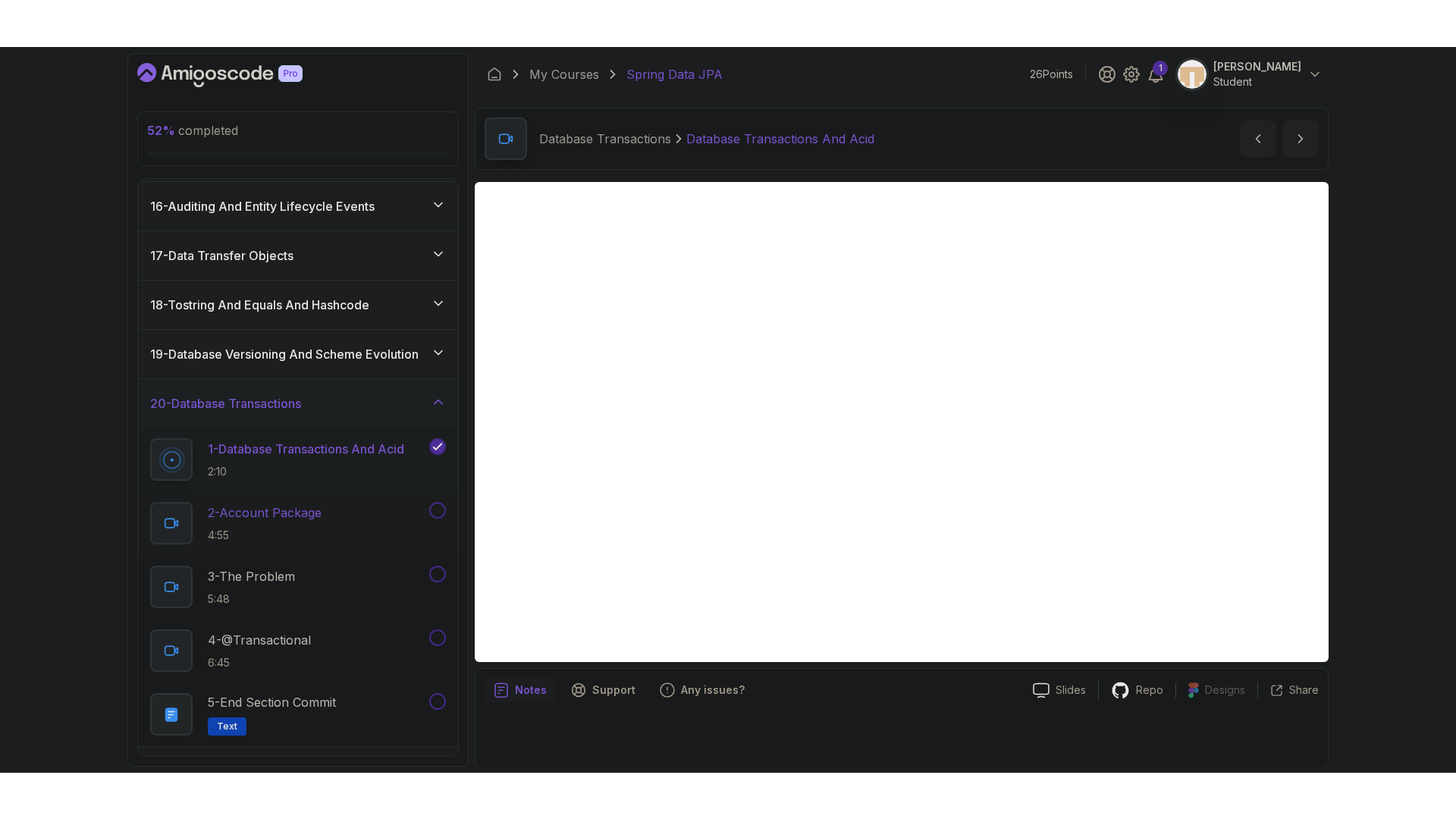
scroll to position [776, 0]
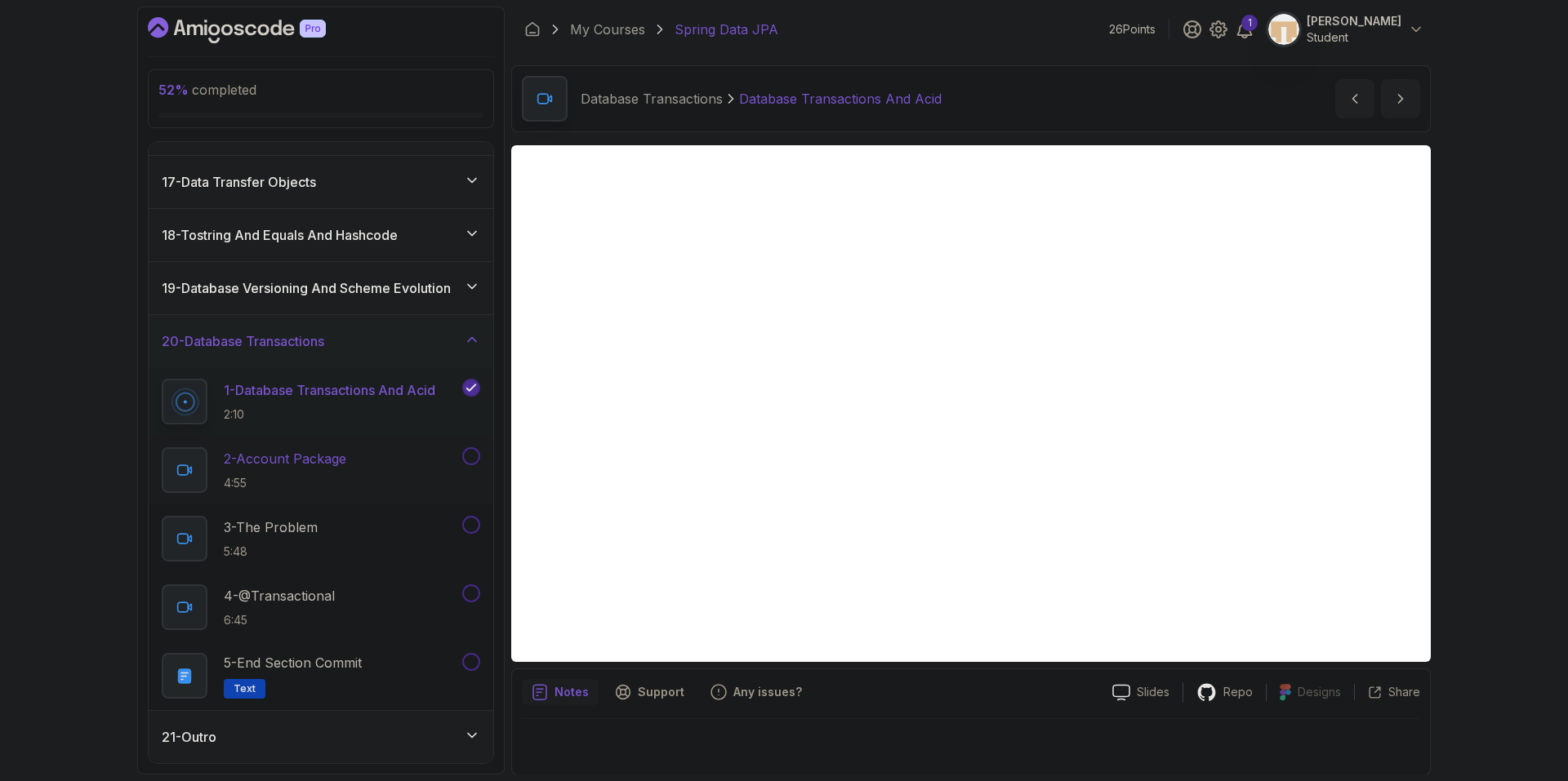
click at [337, 460] on p "2 - Account Package" at bounding box center [285, 459] width 123 height 20
click at [971, 702] on div "Notes Support Any issues?" at bounding box center [810, 692] width 577 height 26
click at [1407, 106] on icon "next content" at bounding box center [1400, 98] width 16 height 16
drag, startPoint x: 915, startPoint y: 710, endPoint x: 926, endPoint y: 712, distance: 11.2
click at [915, 710] on div "Notes Support Any issues? Slides Repo Designs Design not available Share" at bounding box center [970, 721] width 919 height 107
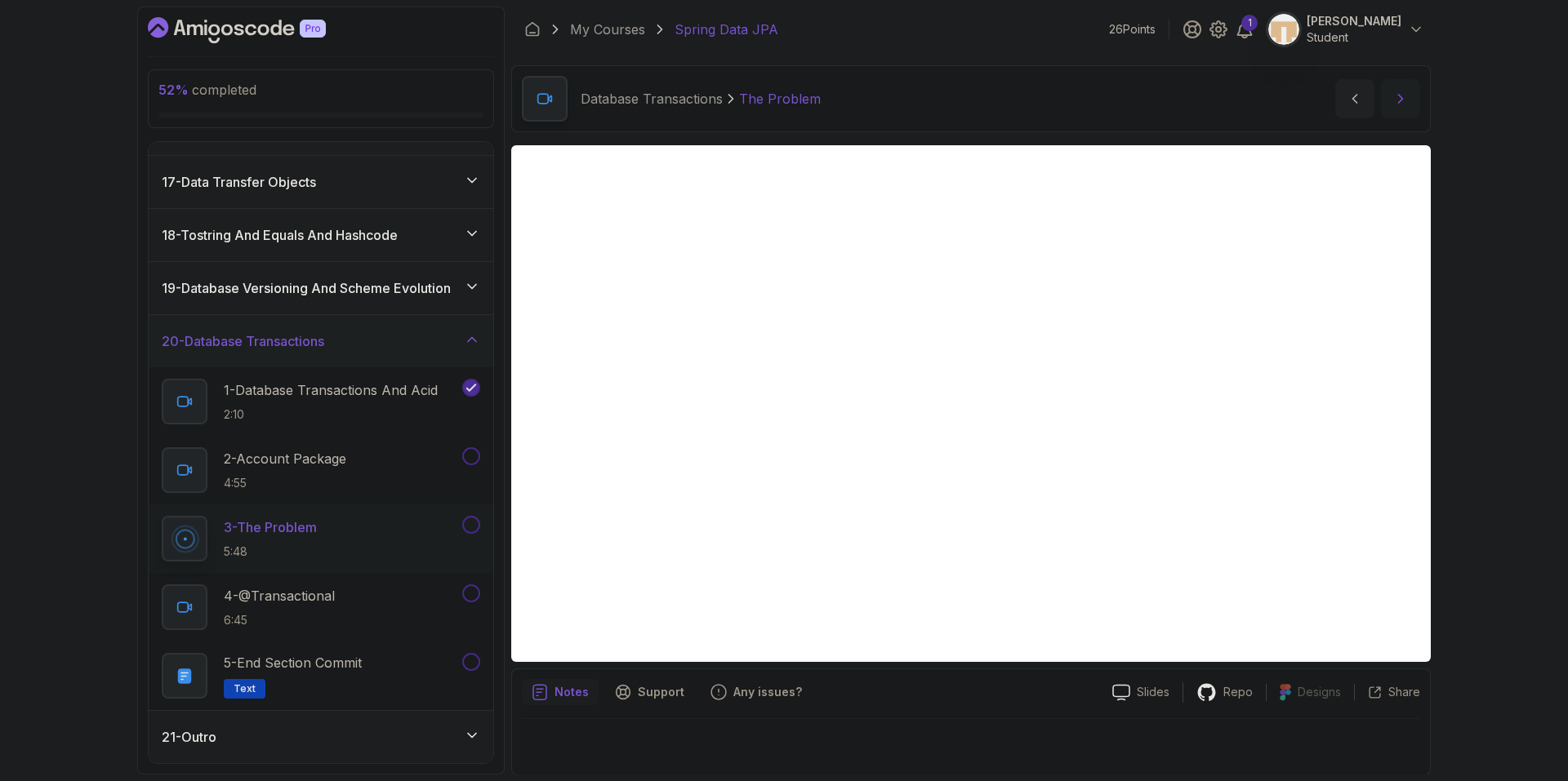
click at [1401, 95] on icon "next content" at bounding box center [1400, 98] width 16 height 16
click at [1486, 252] on div "52 % completed 1 - Intro 2 - Environment Setup 3 - Getting Started 4 - Reposito…" at bounding box center [784, 390] width 1568 height 781
click at [368, 397] on p "1 - Database Transactions And Acid" at bounding box center [330, 390] width 214 height 20
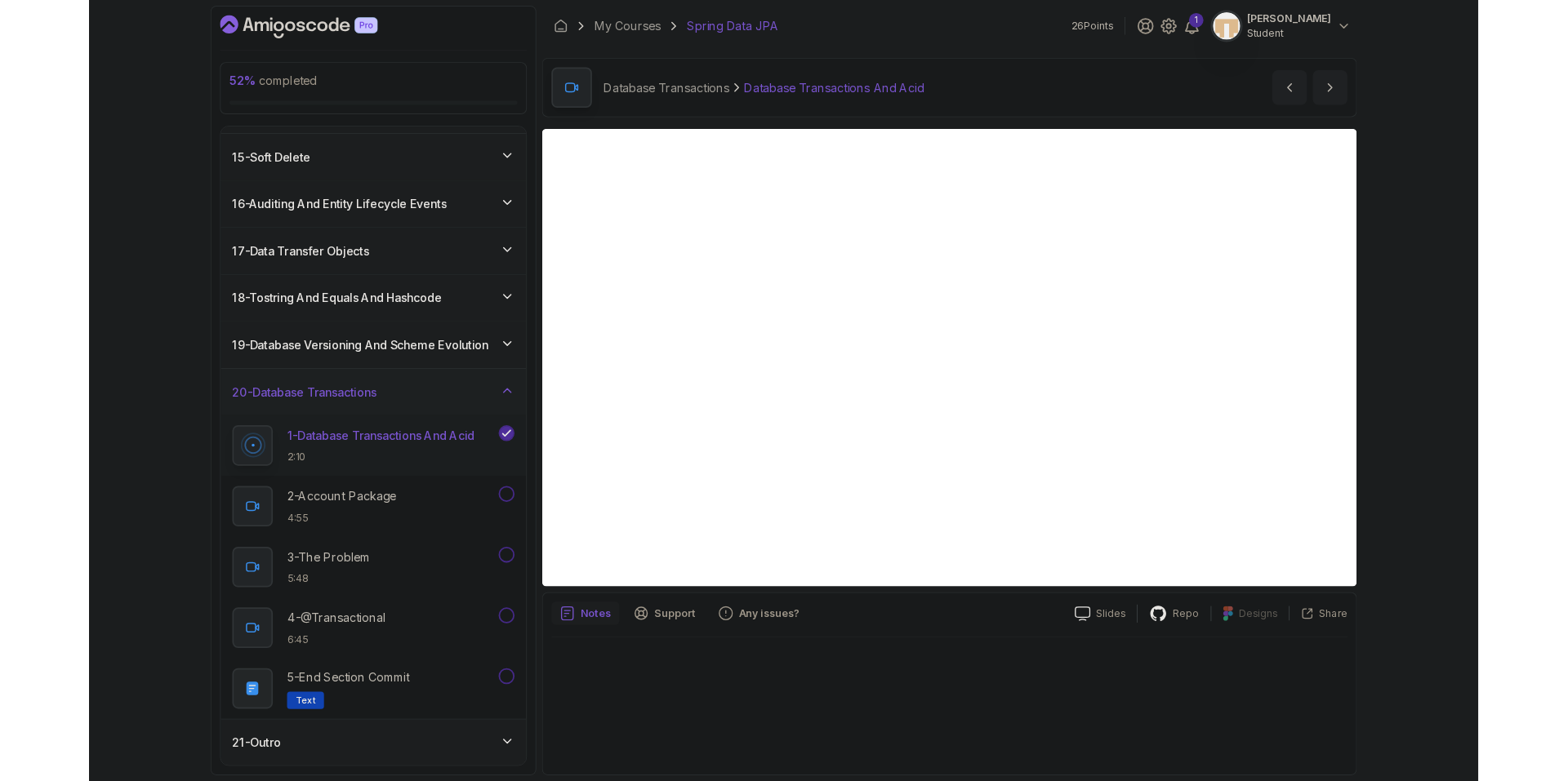
scroll to position [836, 0]
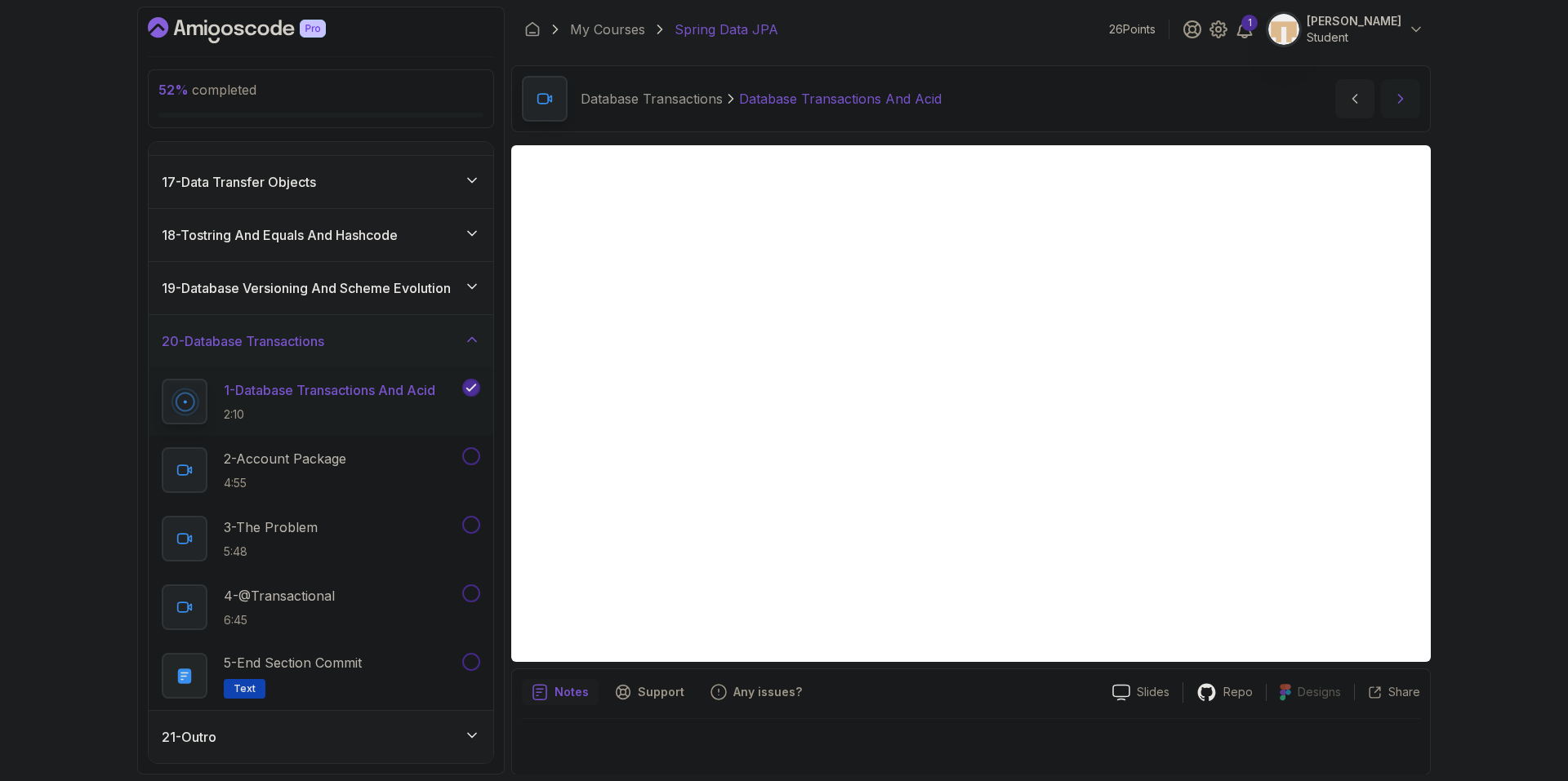
click at [1395, 99] on icon "next content" at bounding box center [1400, 98] width 16 height 16
click at [324, 742] on div "21 - Outro" at bounding box center [321, 737] width 318 height 20
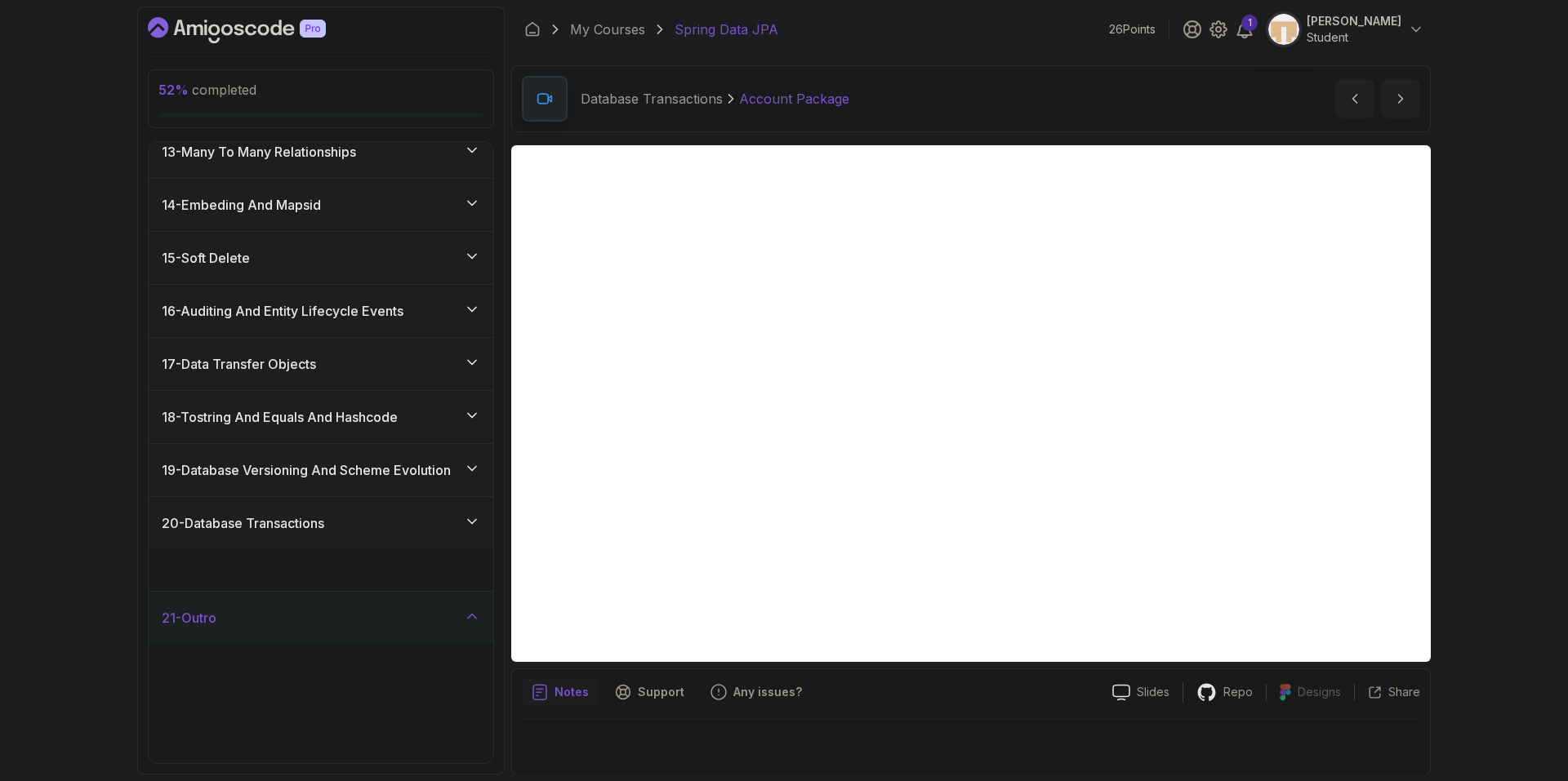
scroll to position [629, 0]
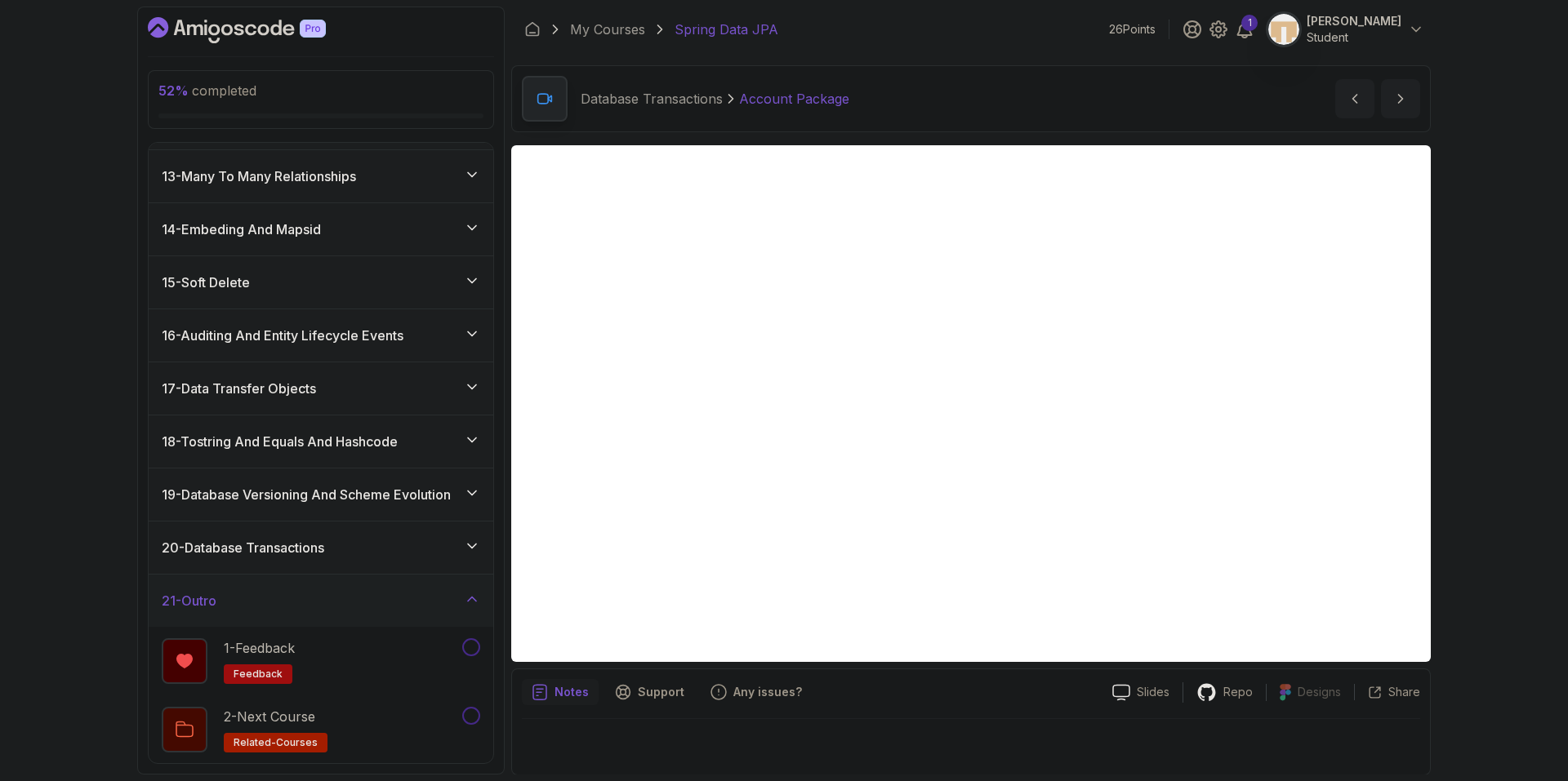
click at [324, 547] on h3 "20 - Database Transactions" at bounding box center [243, 547] width 163 height 20
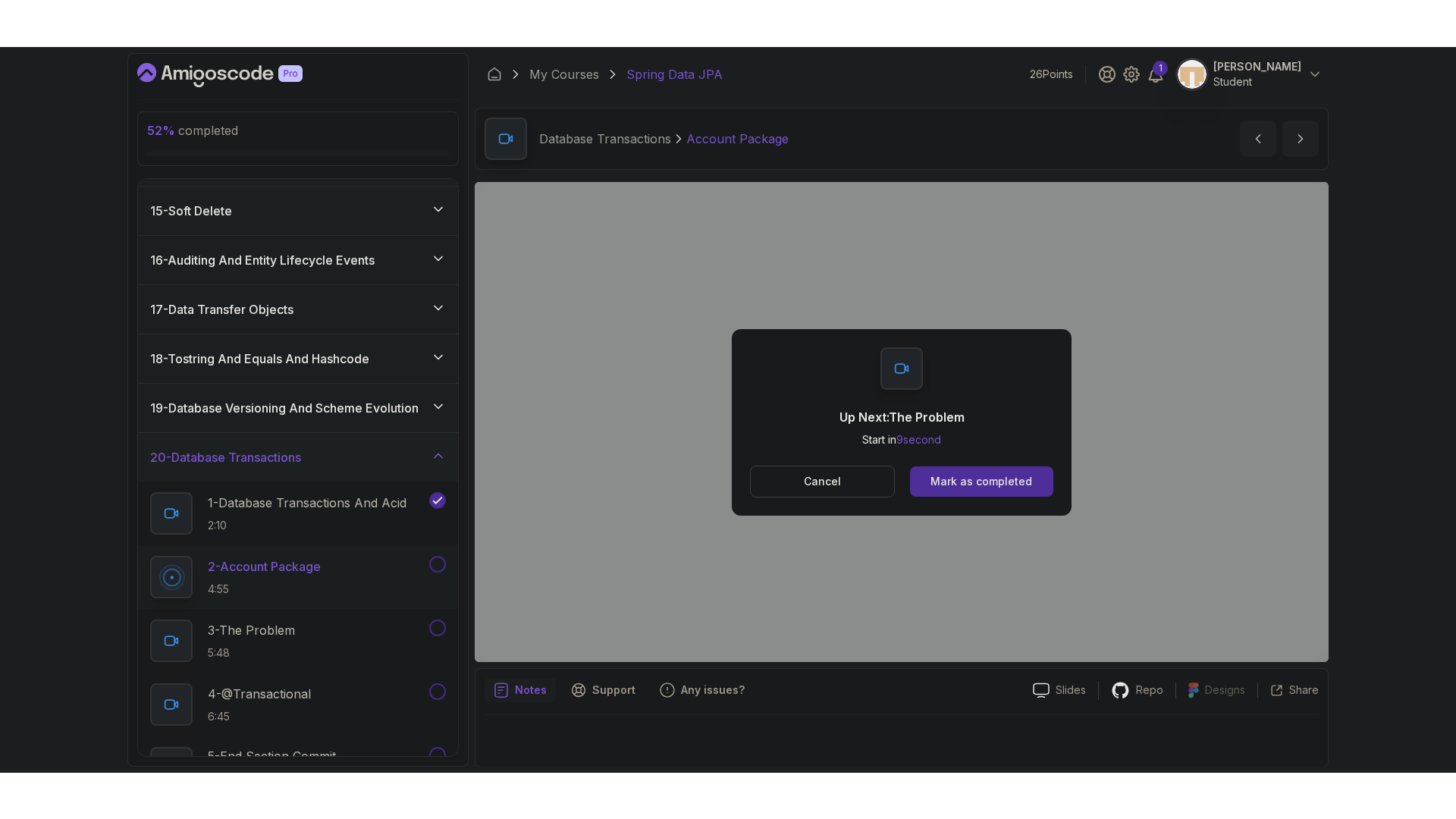
scroll to position [737, 0]
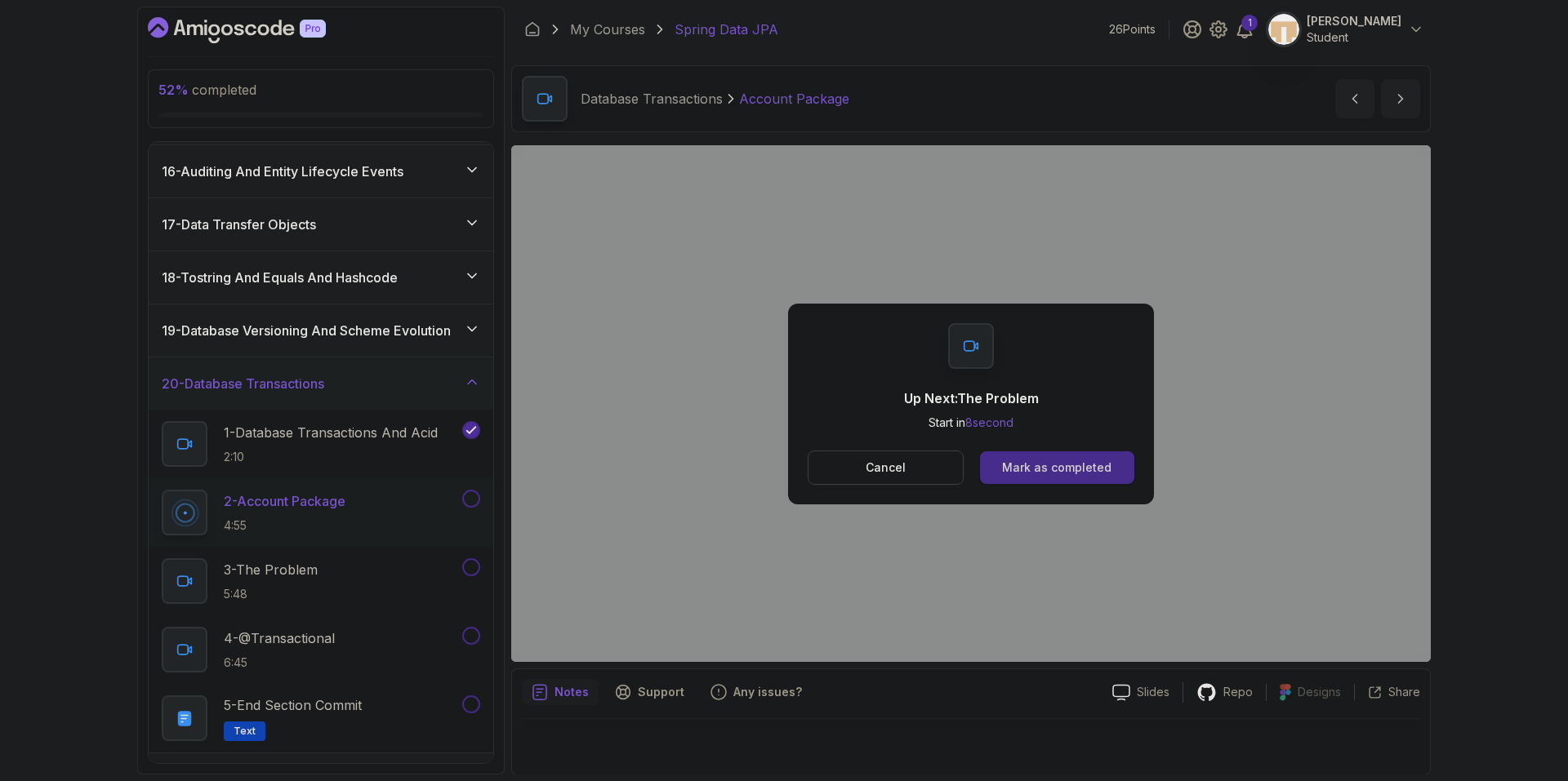
click at [1022, 461] on div "Mark as completed" at bounding box center [1056, 467] width 109 height 16
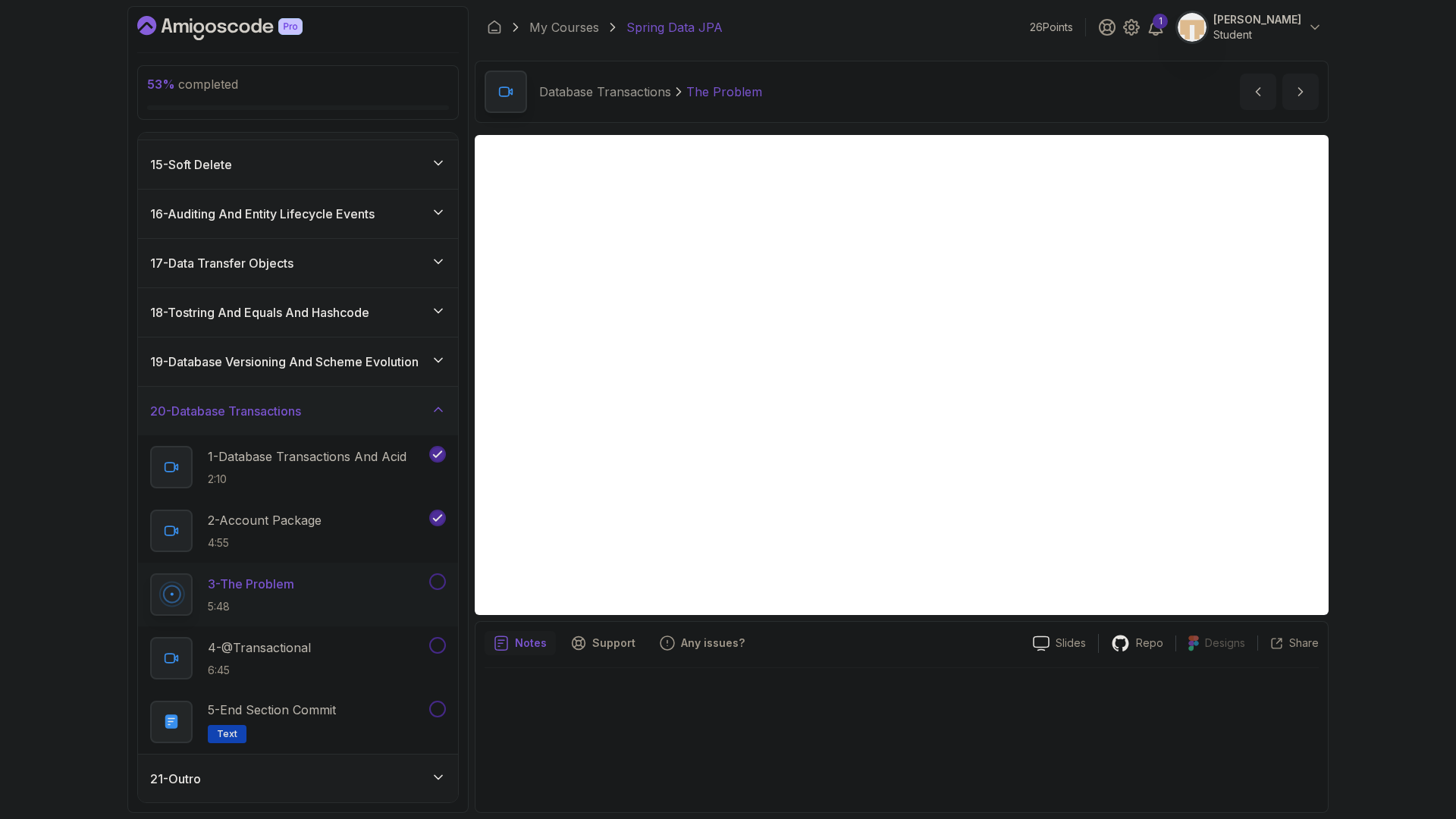
scroll to position [737, 0]
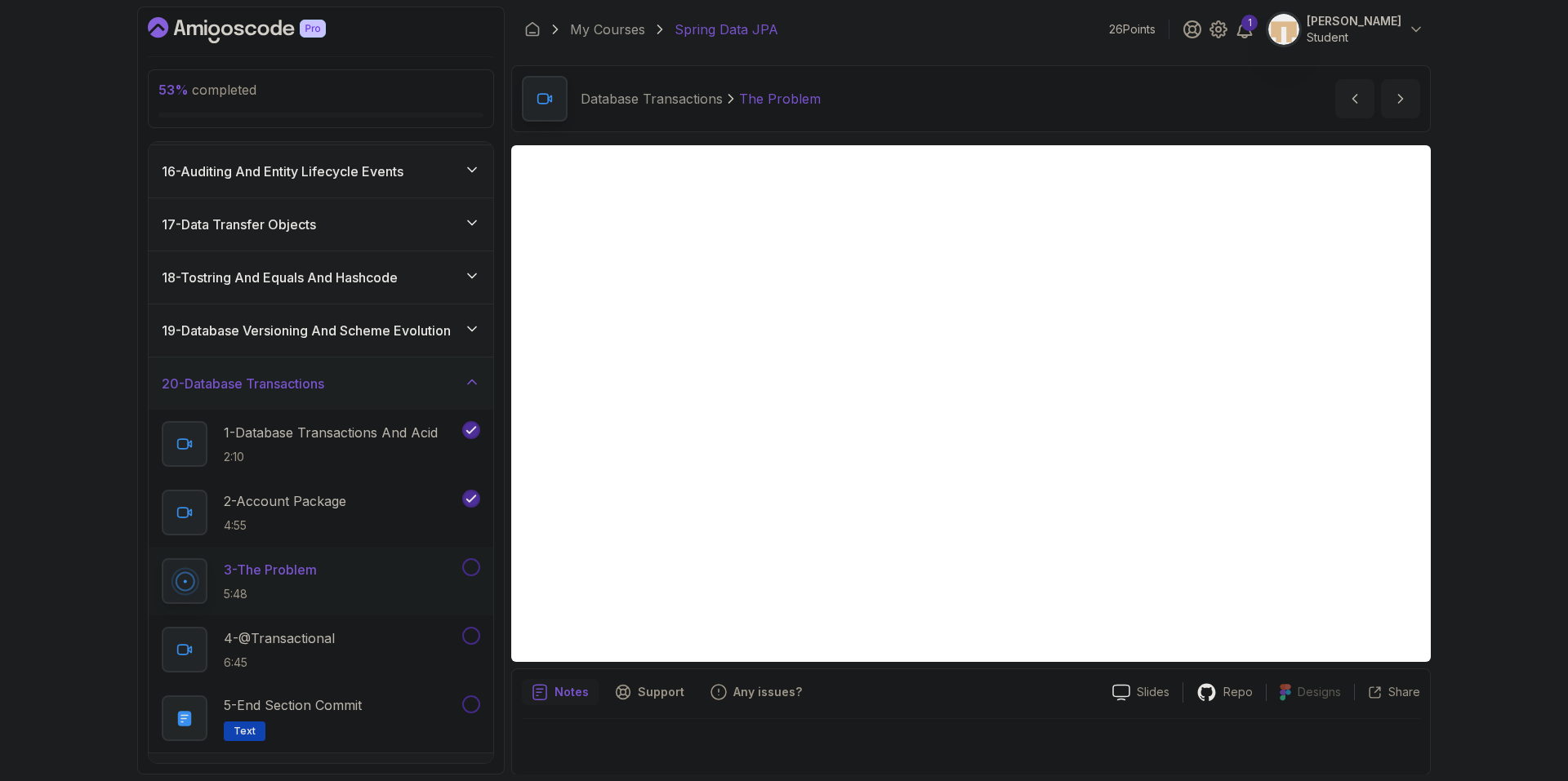
click at [475, 576] on div at bounding box center [469, 567] width 21 height 18
click at [473, 567] on button at bounding box center [471, 567] width 18 height 18
click at [1405, 103] on icon "next content" at bounding box center [1400, 98] width 16 height 16
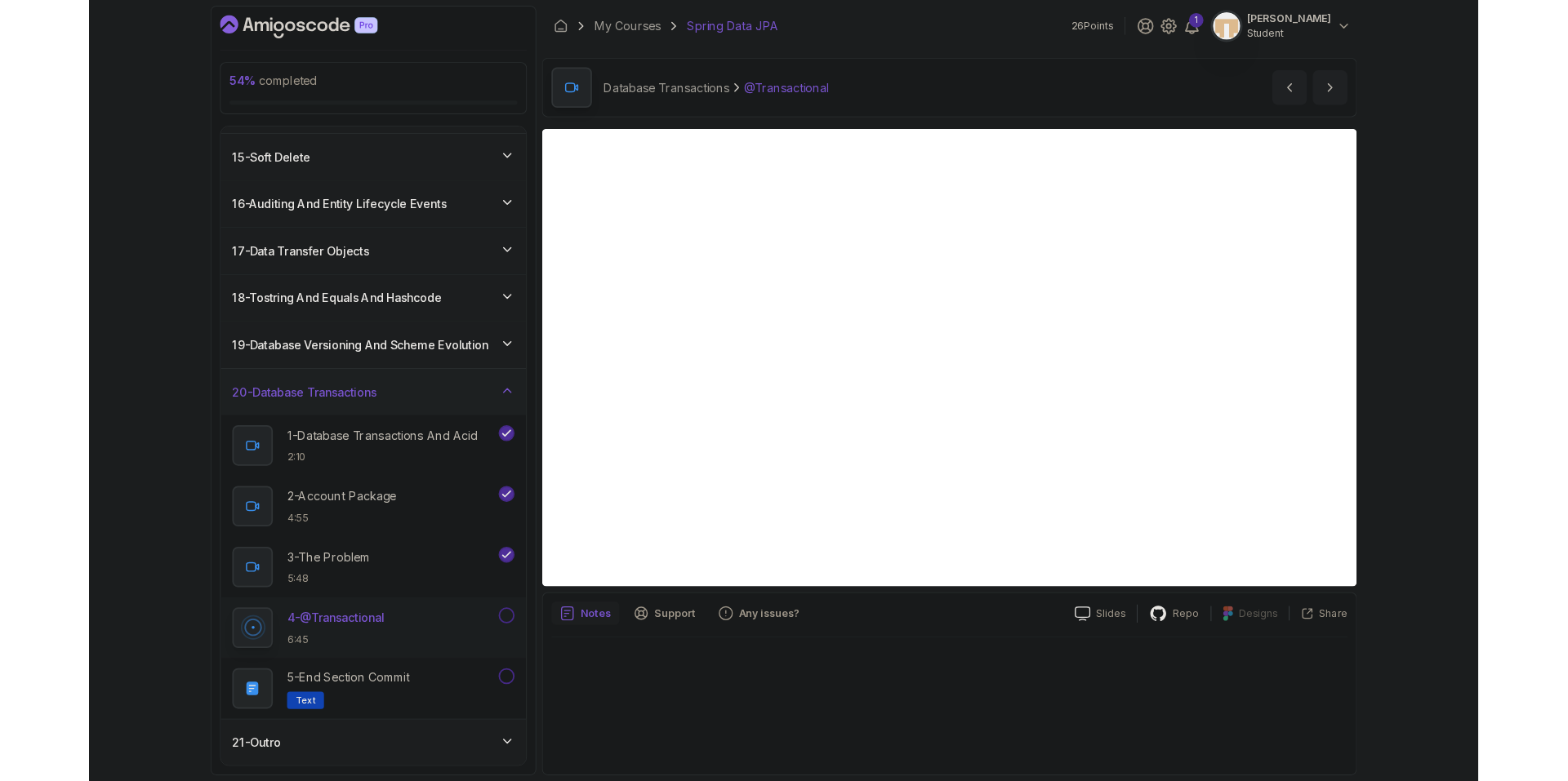
scroll to position [793, 0]
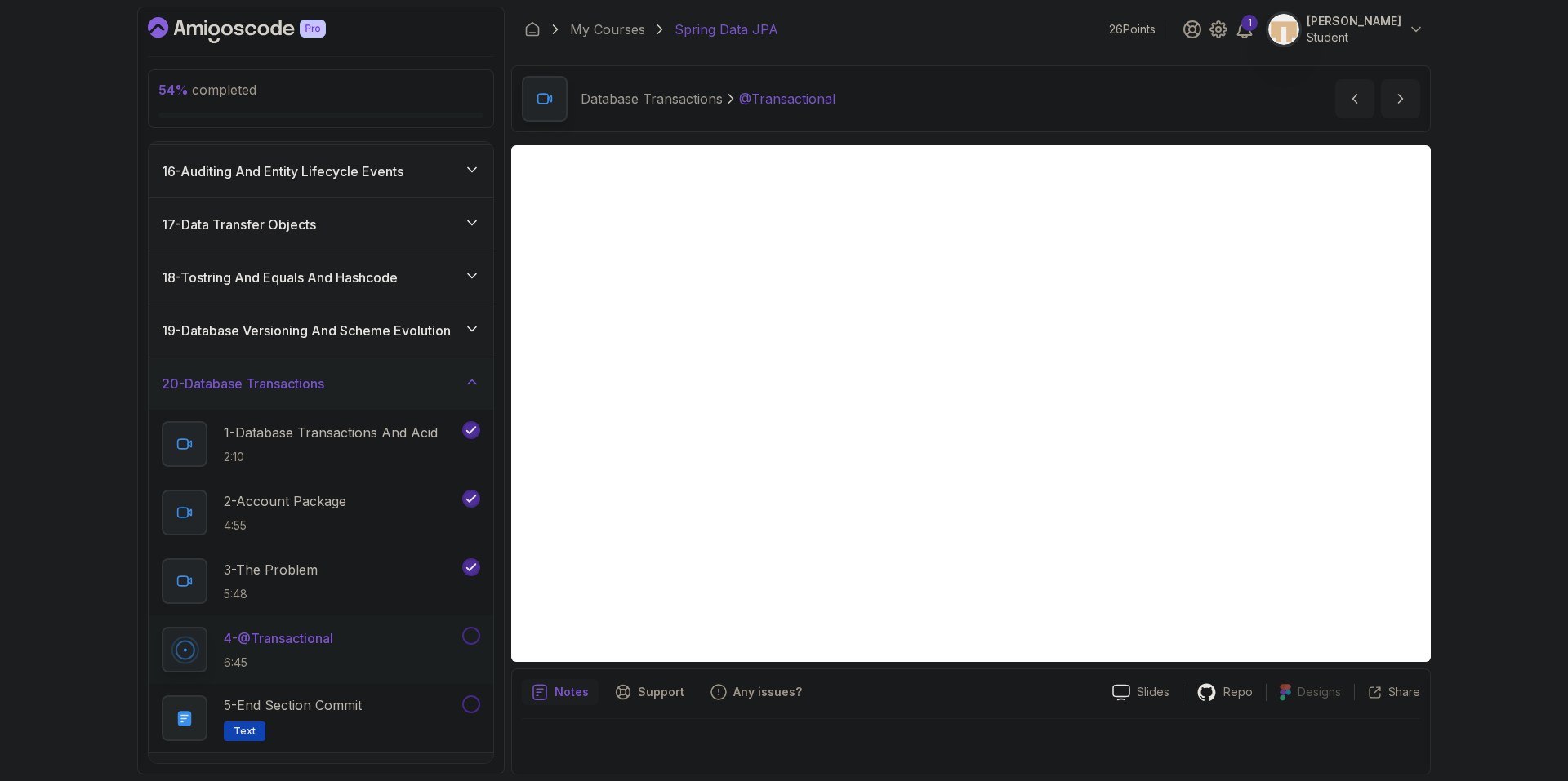
click at [871, 701] on div "Notes Support Any issues?" at bounding box center [810, 692] width 577 height 26
click at [469, 639] on button at bounding box center [471, 635] width 18 height 18
click at [473, 635] on icon at bounding box center [472, 637] width 9 height 7
drag, startPoint x: 997, startPoint y: 712, endPoint x: 1011, endPoint y: 681, distance: 34.0
click at [997, 712] on div "Notes Support Any issues? Slides Repo Designs Design not available Share" at bounding box center [970, 721] width 919 height 107
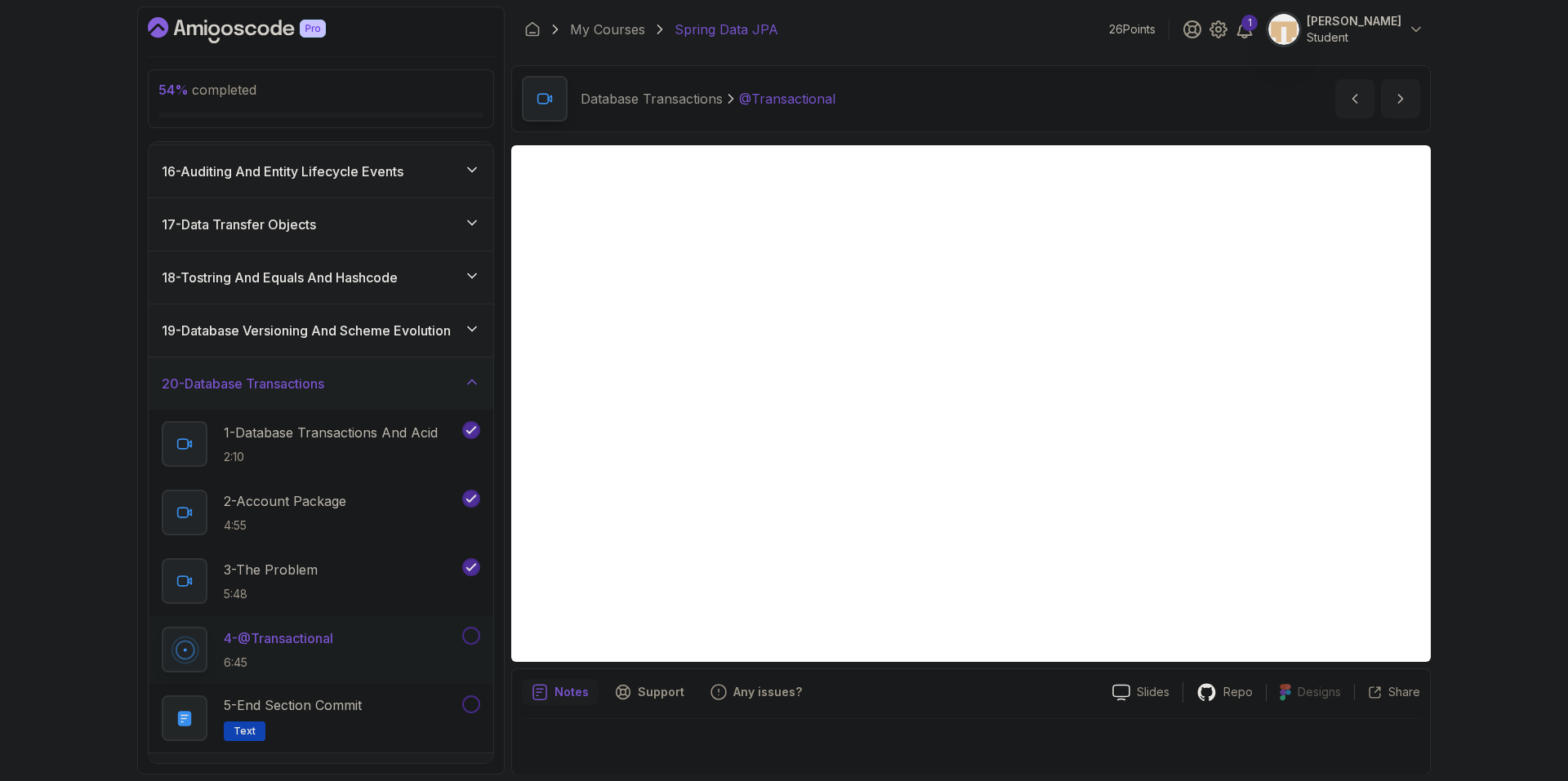
drag, startPoint x: 1067, startPoint y: 674, endPoint x: 1053, endPoint y: 675, distance: 14.0
click at [1049, 675] on div "Notes Support Any issues? Slides Repo Designs Design not available Share" at bounding box center [970, 721] width 919 height 107
click at [1190, 668] on div "Slides Repo Designs Design not available Share Notes Support Any issues? Slides…" at bounding box center [970, 460] width 919 height 630
click at [1054, 692] on div "Notes Support Any issues?" at bounding box center [810, 692] width 577 height 26
click at [1415, 100] on button "next content" at bounding box center [1400, 99] width 39 height 39
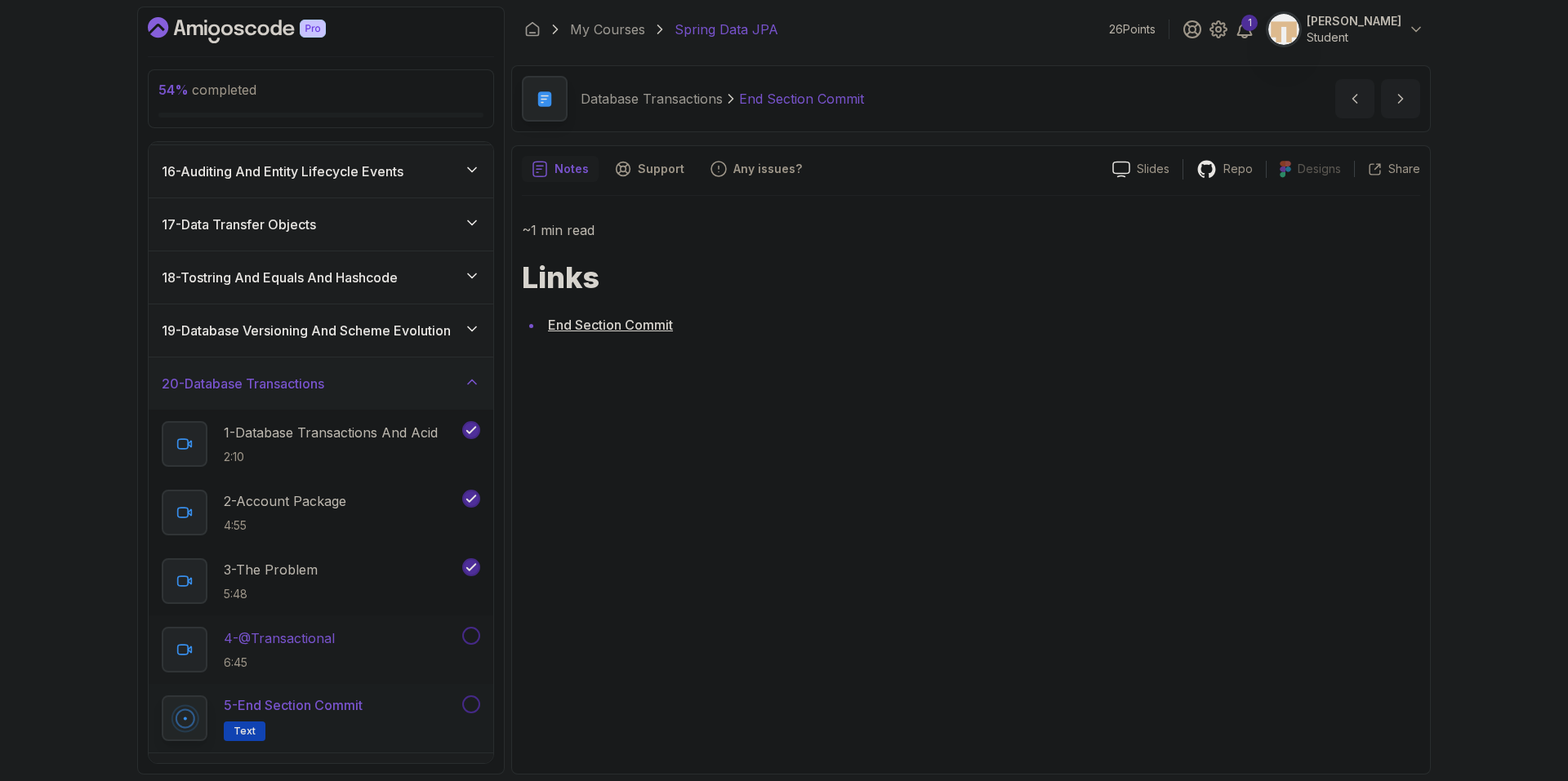
click at [466, 641] on button at bounding box center [471, 635] width 18 height 18
click at [472, 709] on button at bounding box center [471, 704] width 18 height 18
click at [362, 390] on div "20 - Database Transactions" at bounding box center [321, 384] width 318 height 20
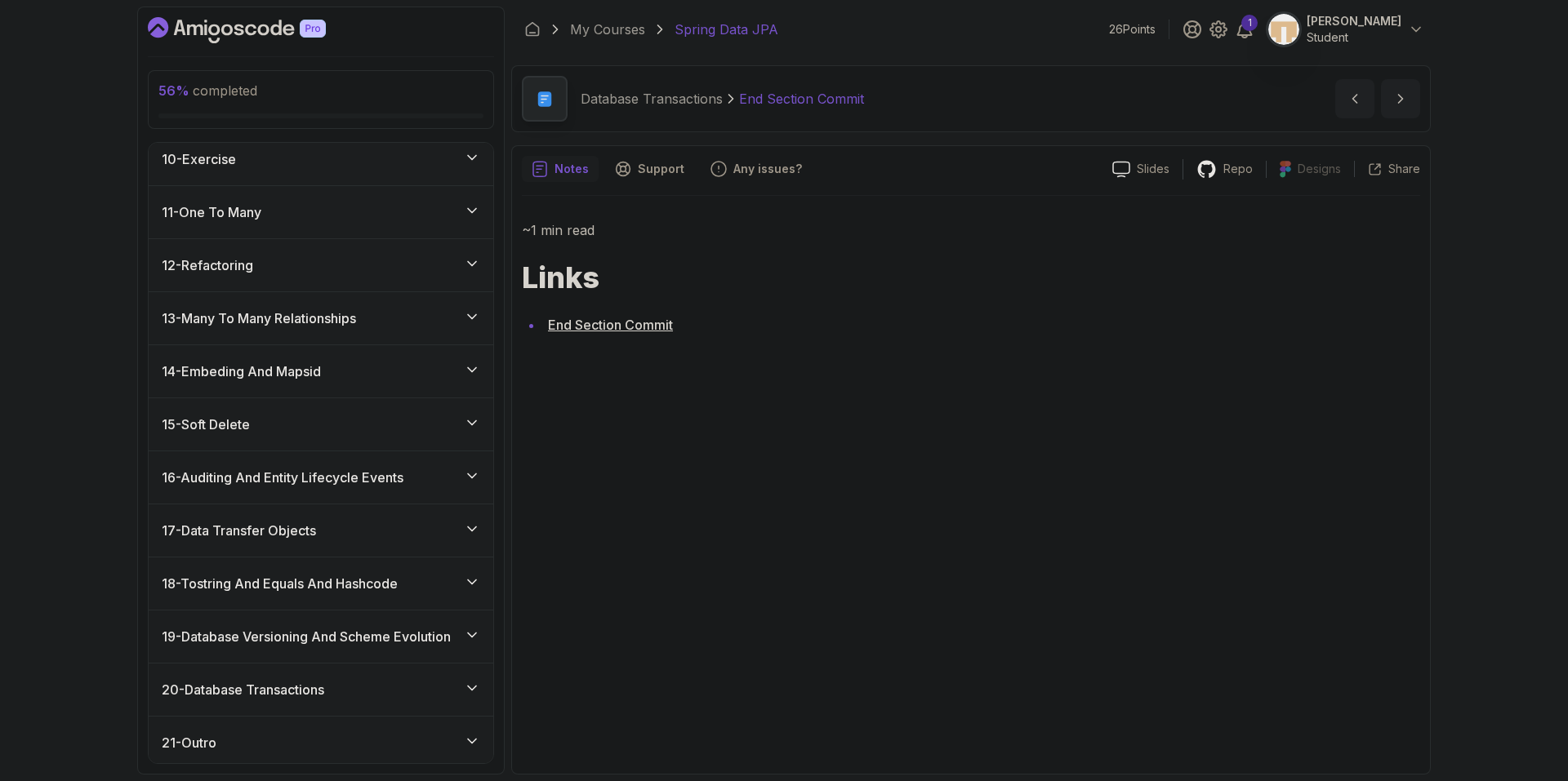
scroll to position [493, 0]
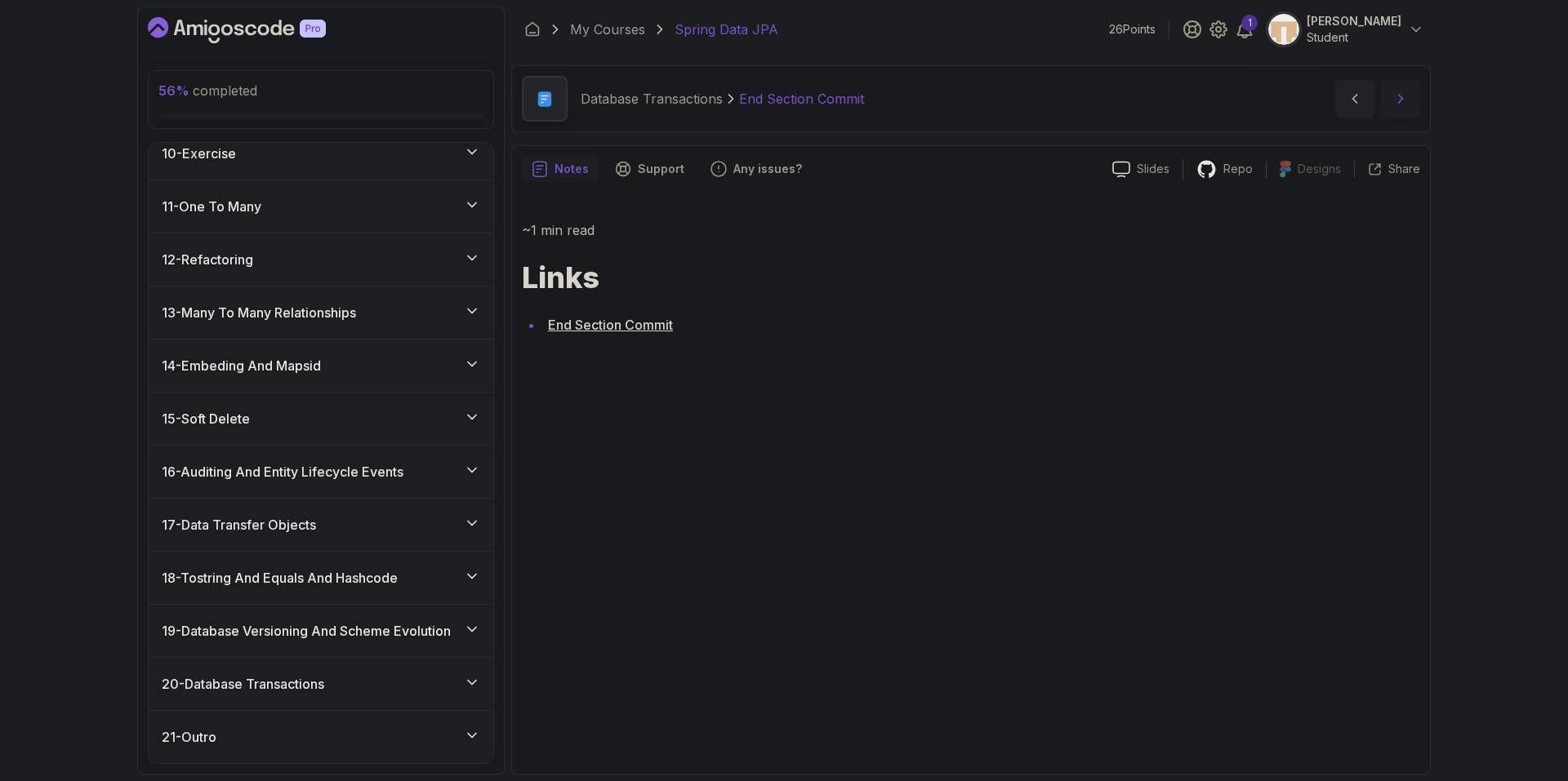
click at [1404, 102] on icon "next content" at bounding box center [1400, 98] width 16 height 16
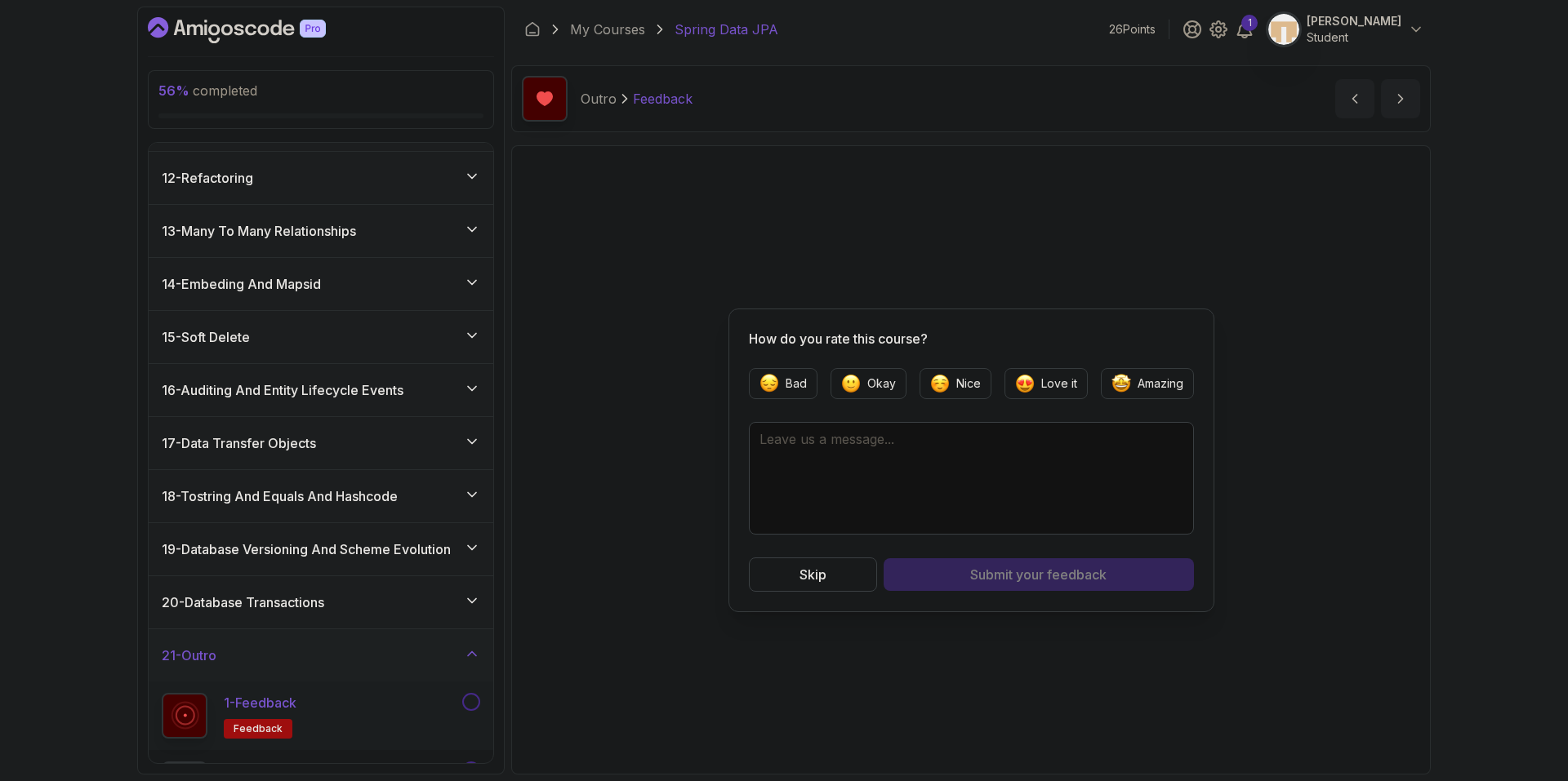
scroll to position [629, 0]
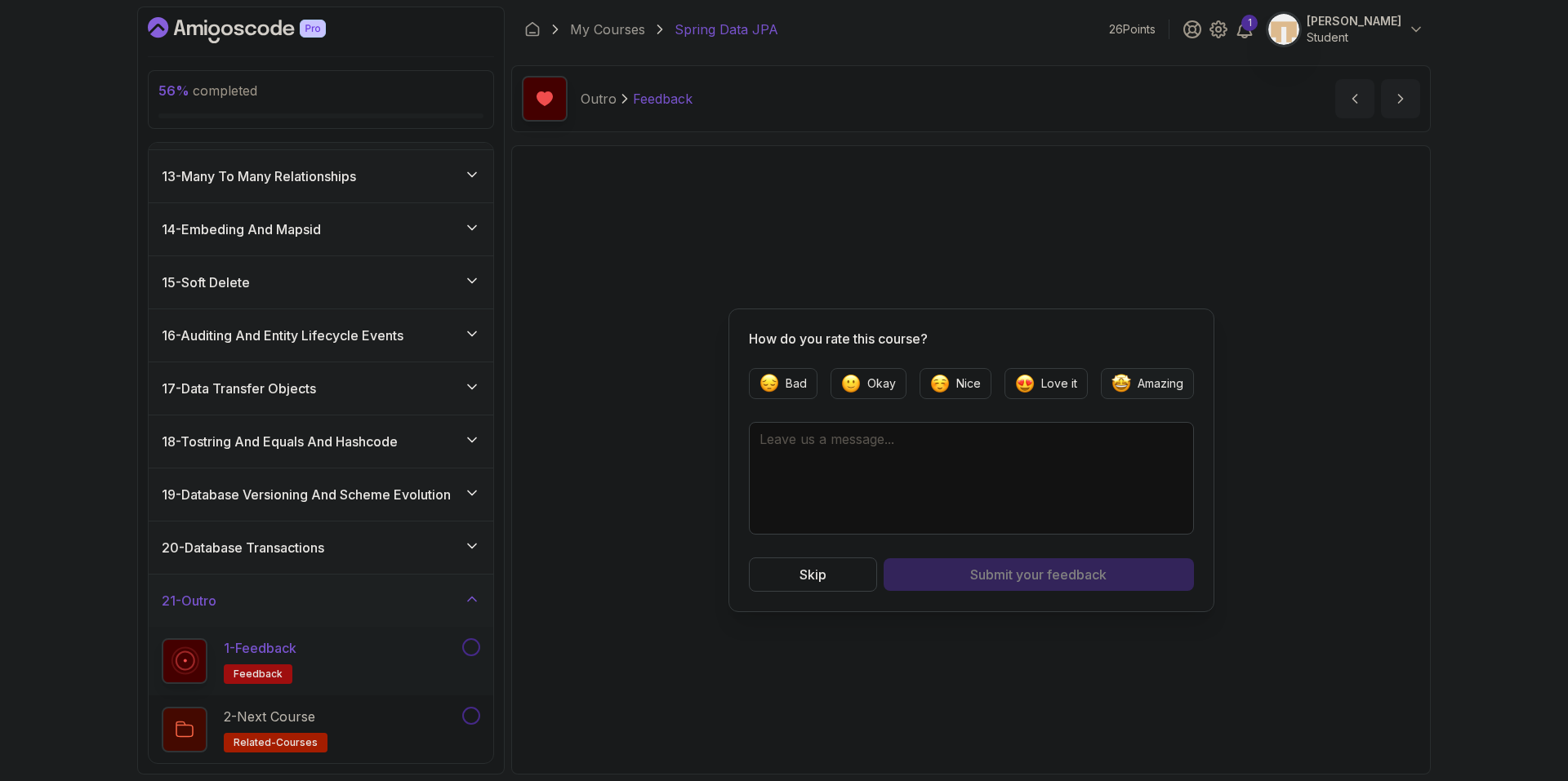
click at [1163, 383] on p "Amazing" at bounding box center [1160, 383] width 46 height 16
click at [1051, 572] on span "your feedback" at bounding box center [1061, 575] width 90 height 20
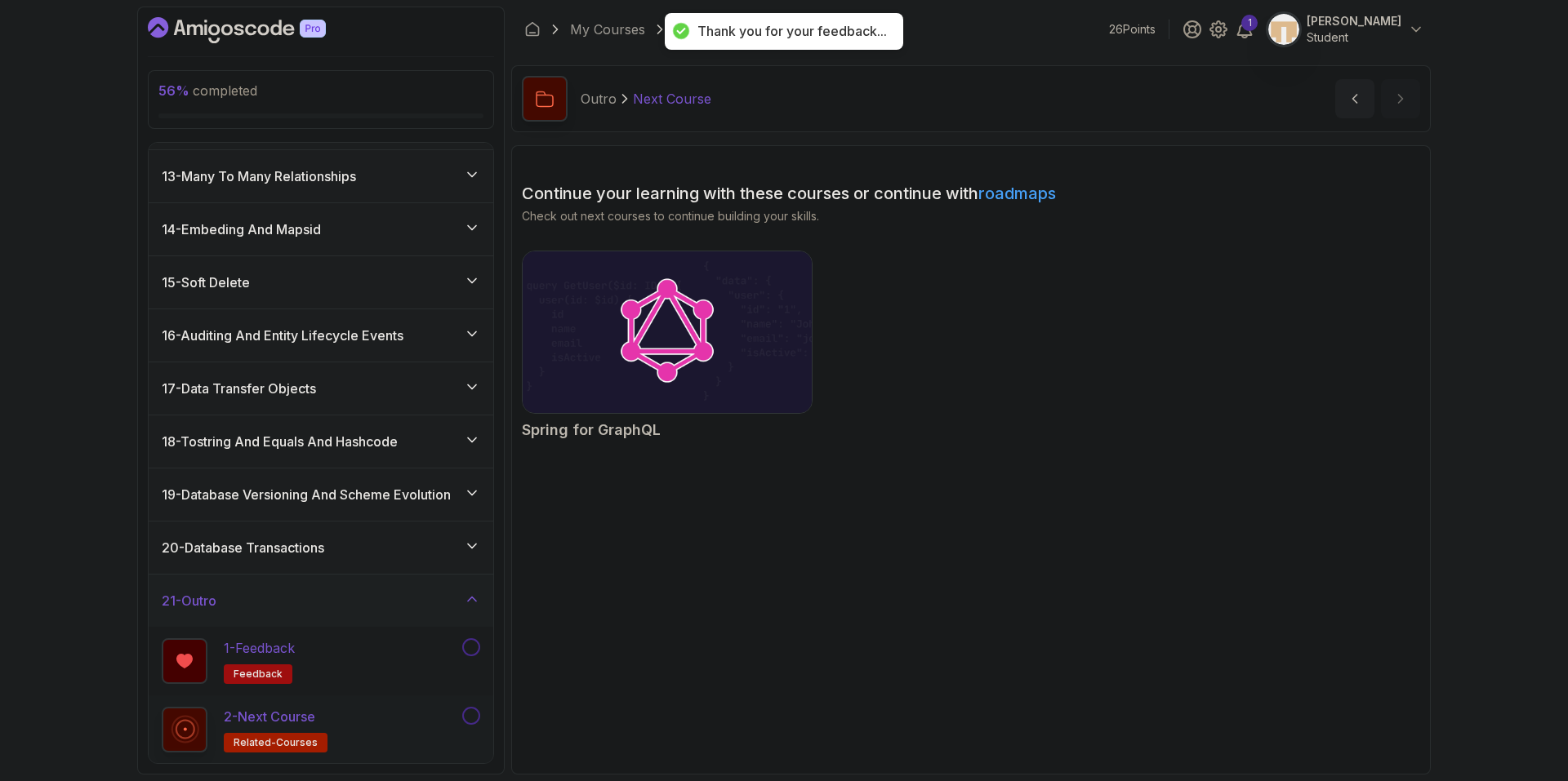
click at [471, 648] on button at bounding box center [471, 647] width 18 height 18
click at [472, 719] on button at bounding box center [471, 715] width 18 height 18
click at [696, 337] on img at bounding box center [667, 332] width 304 height 170
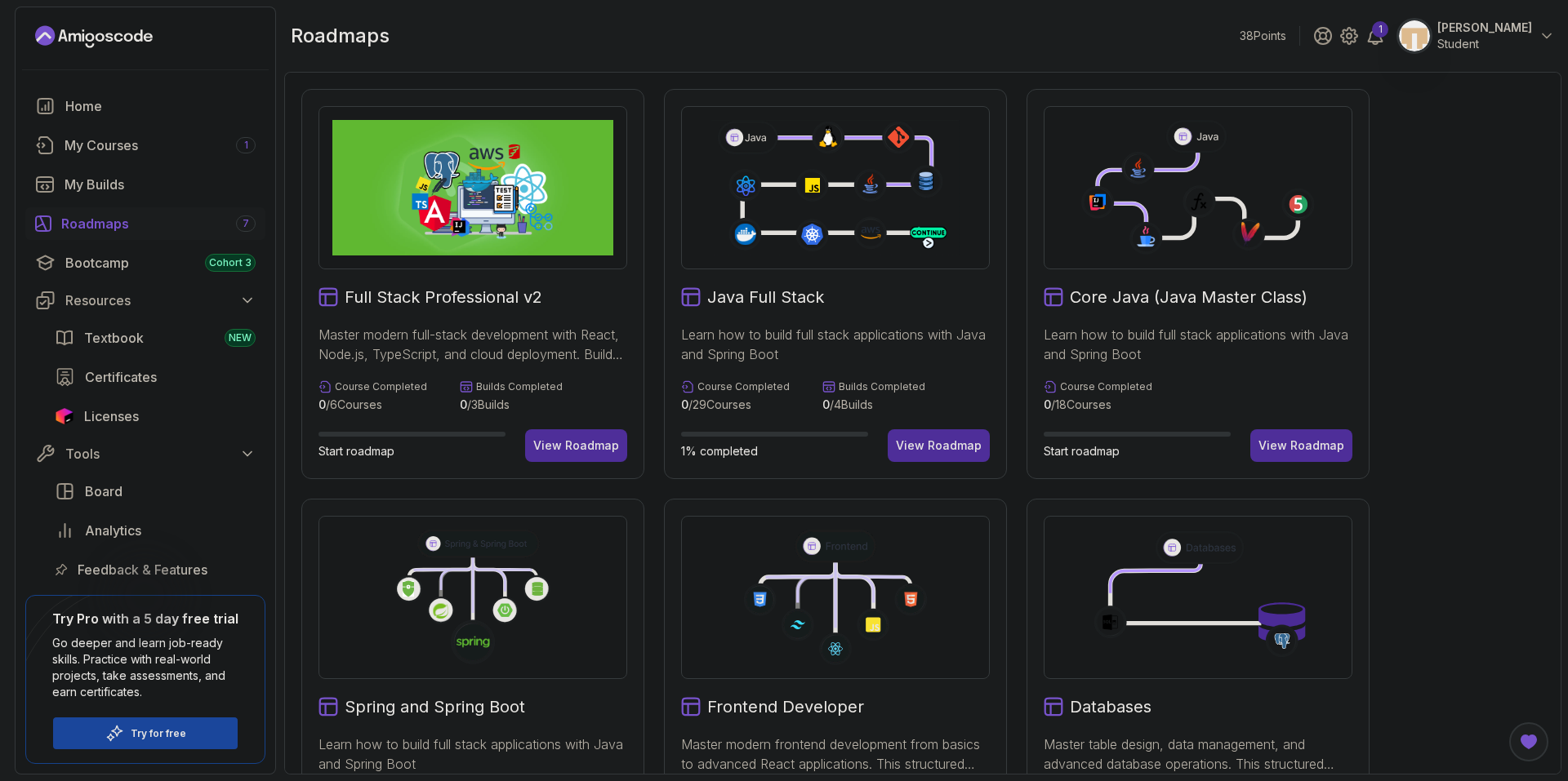
scroll to position [490, 0]
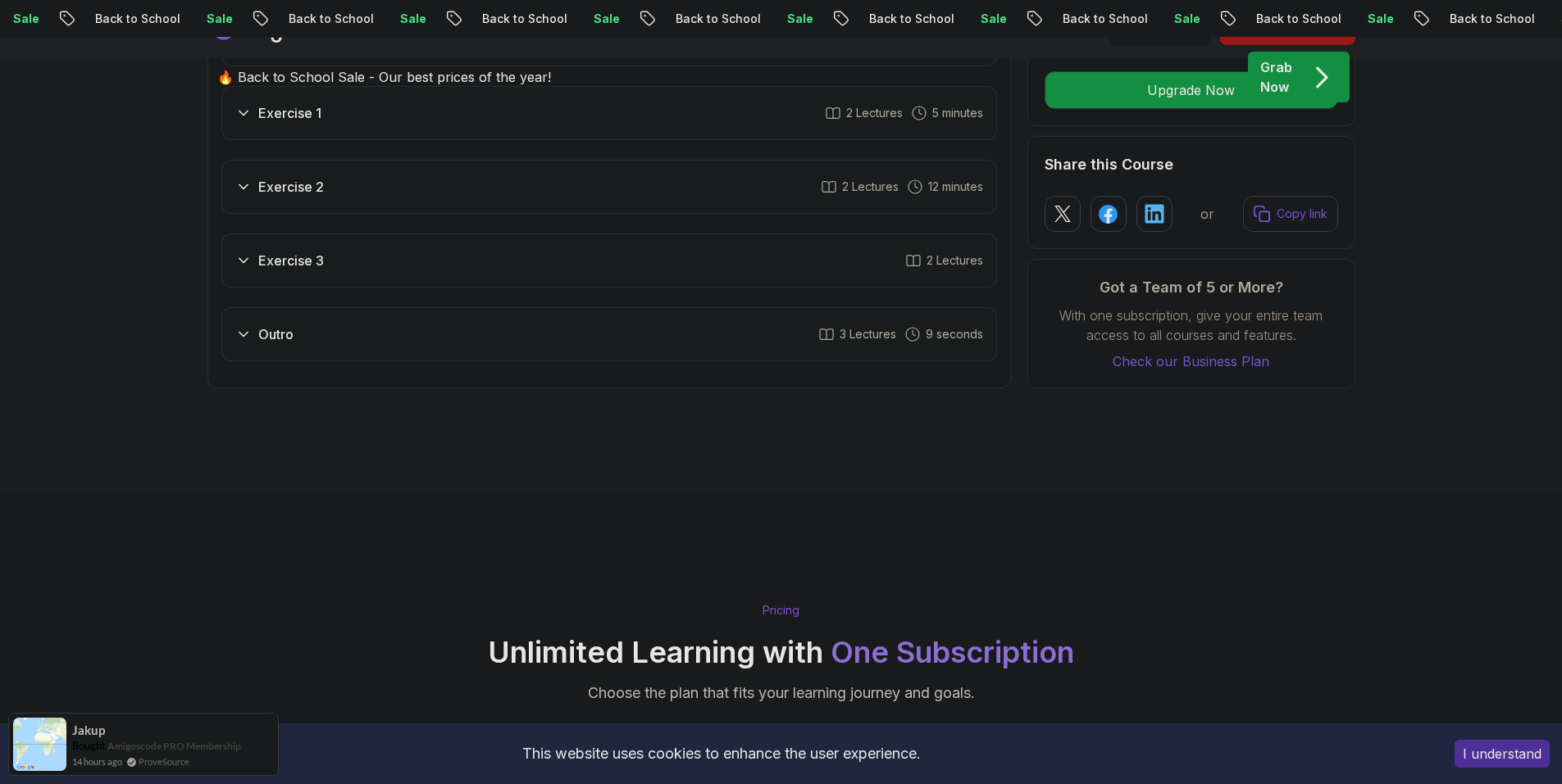
scroll to position [2459, 0]
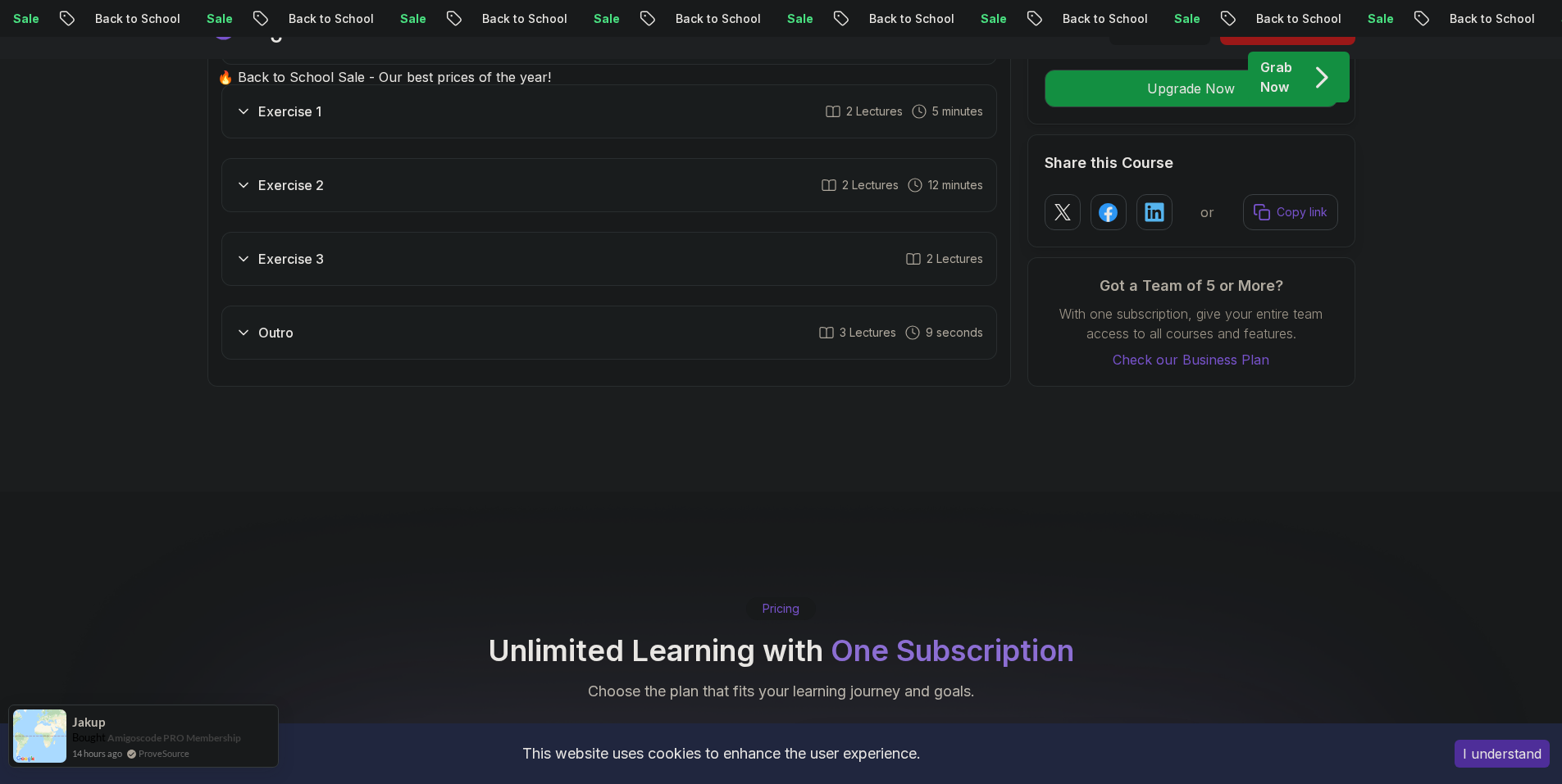
click at [50, 730] on img at bounding box center [39, 736] width 53 height 53
click at [133, 754] on icon at bounding box center [131, 754] width 10 height 10
click at [130, 744] on link "Amigoscode PRO Membership" at bounding box center [174, 738] width 134 height 14
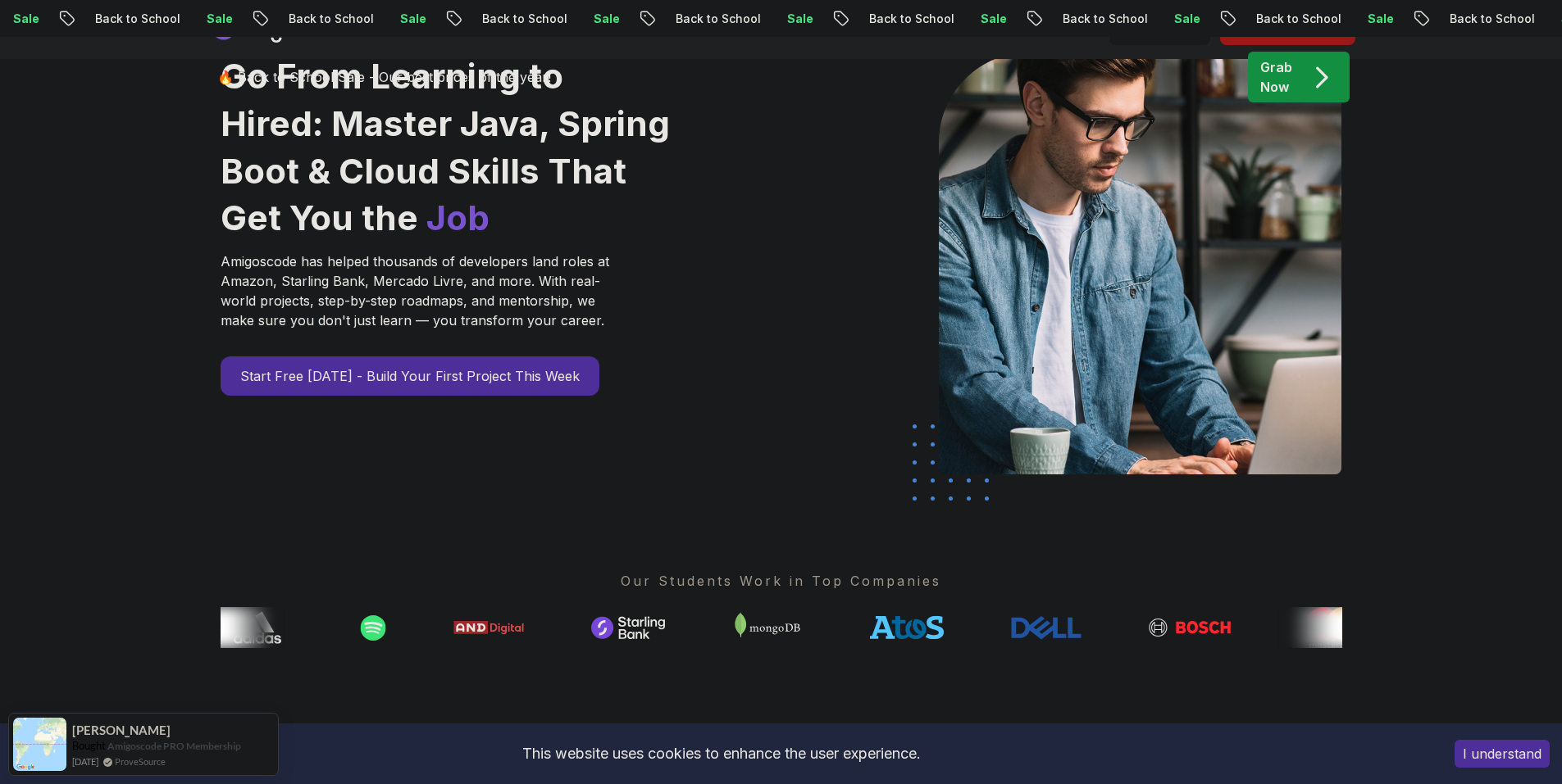
scroll to position [328, 0]
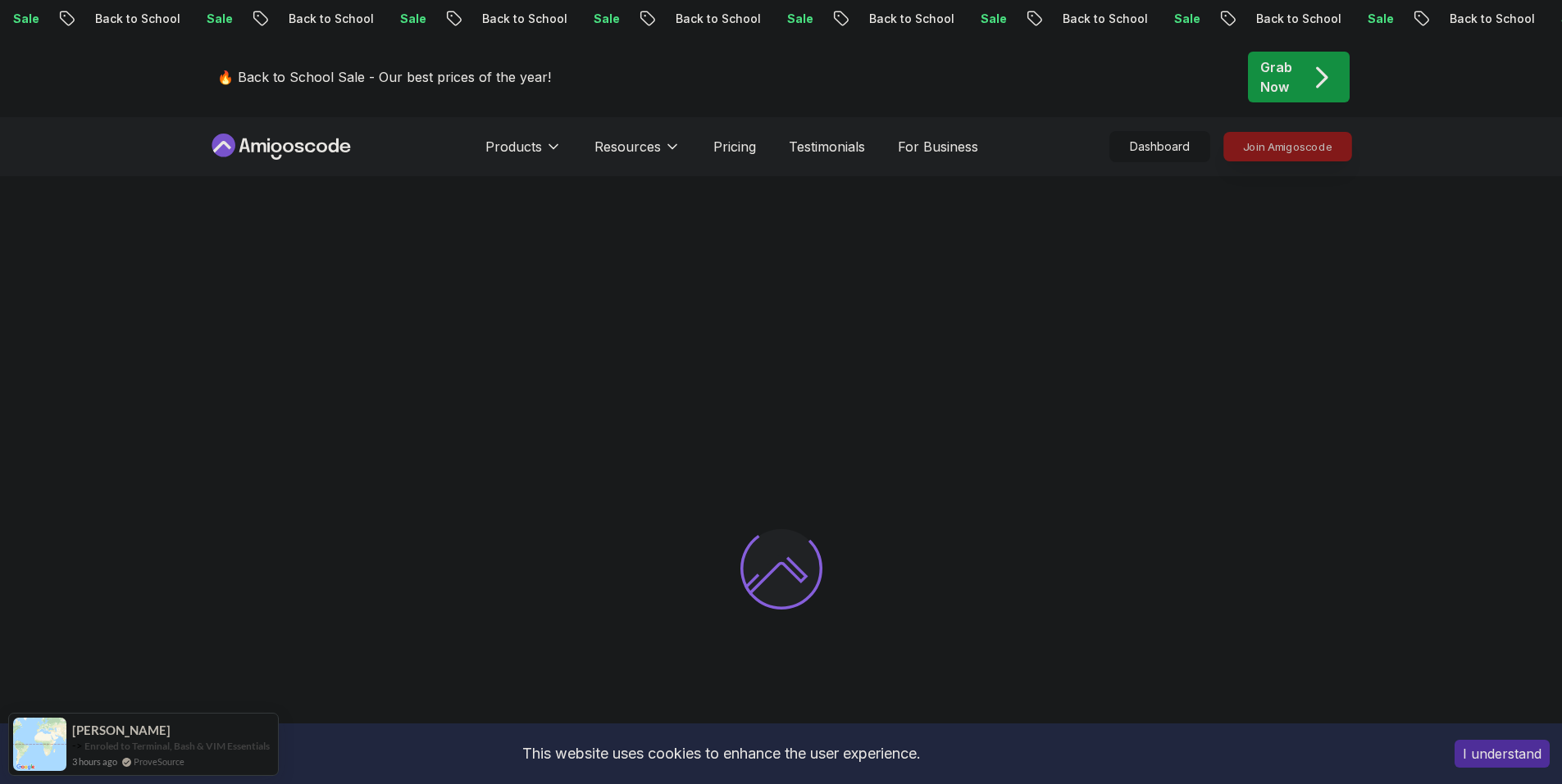
click at [1311, 151] on p "Join Amigoscode" at bounding box center [1288, 146] width 127 height 28
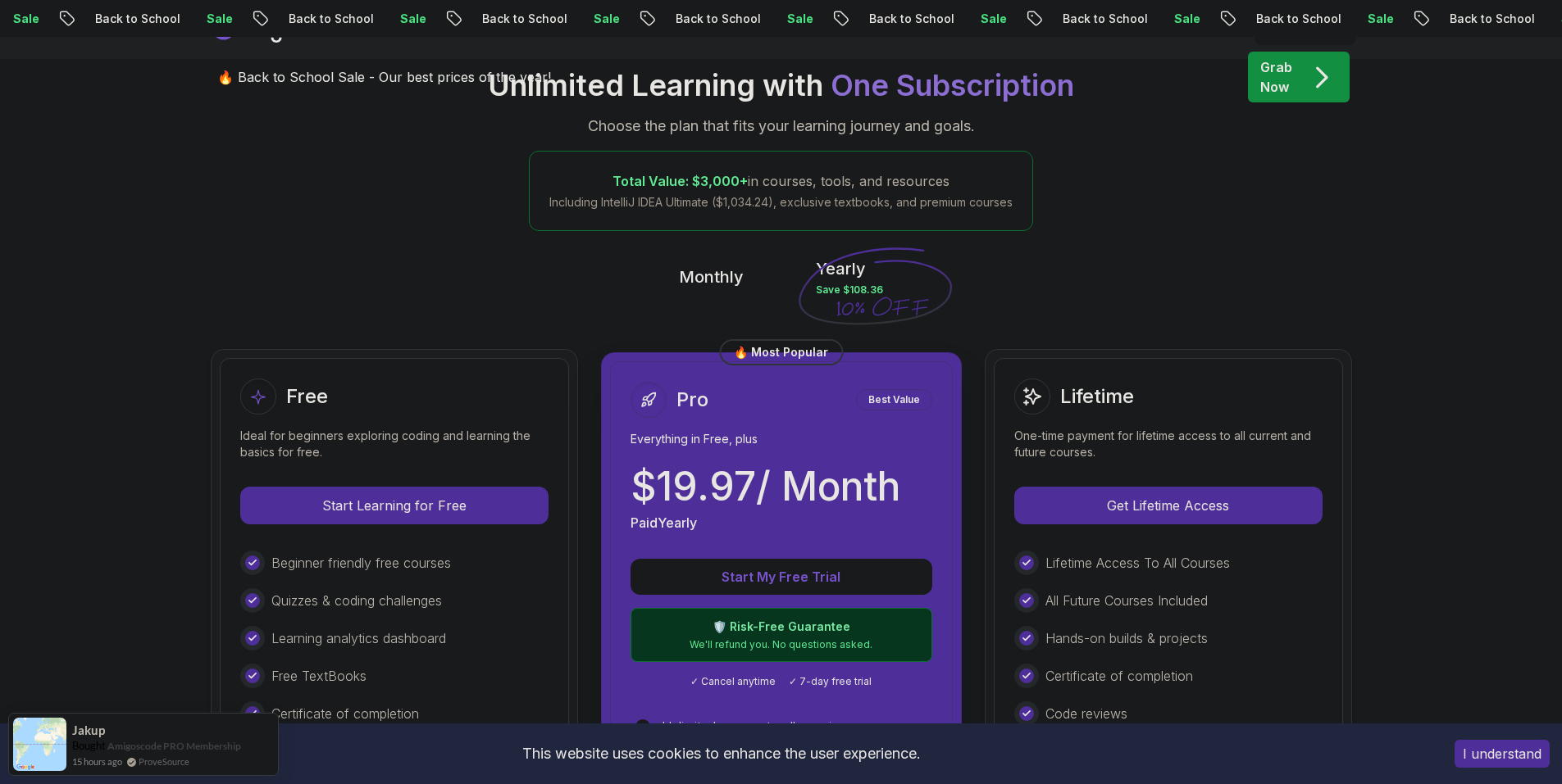
scroll to position [246, 0]
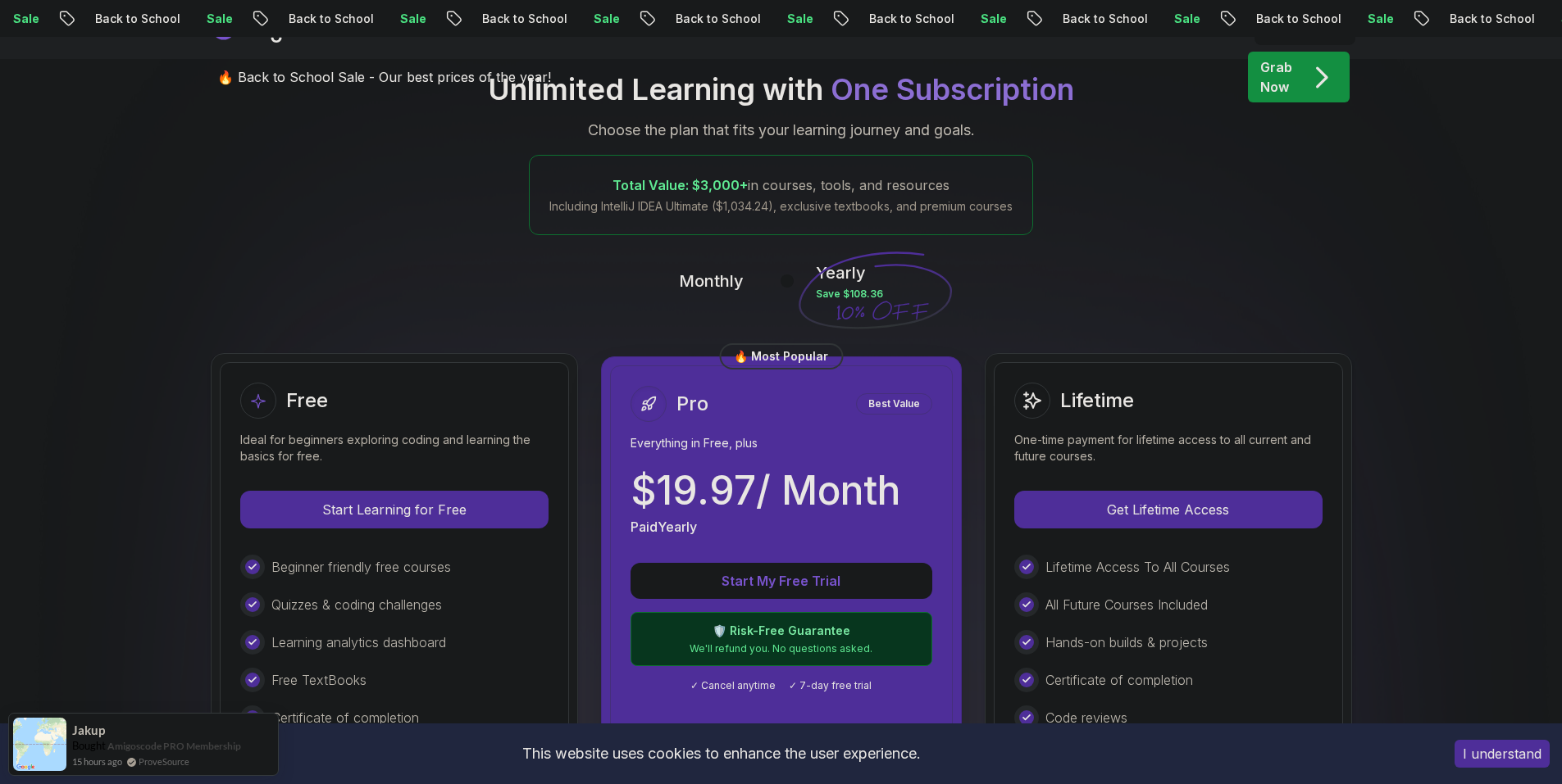
click at [724, 283] on p "Monthly" at bounding box center [712, 281] width 65 height 23
